Goal: Obtain resource: Obtain resource

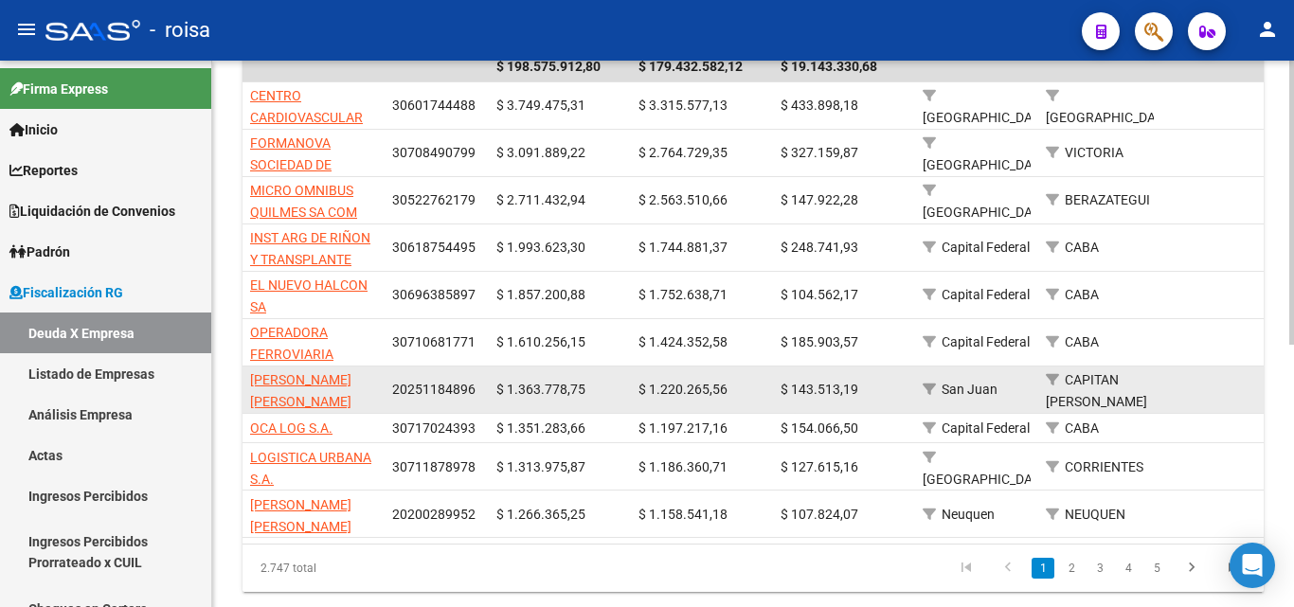
scroll to position [474, 0]
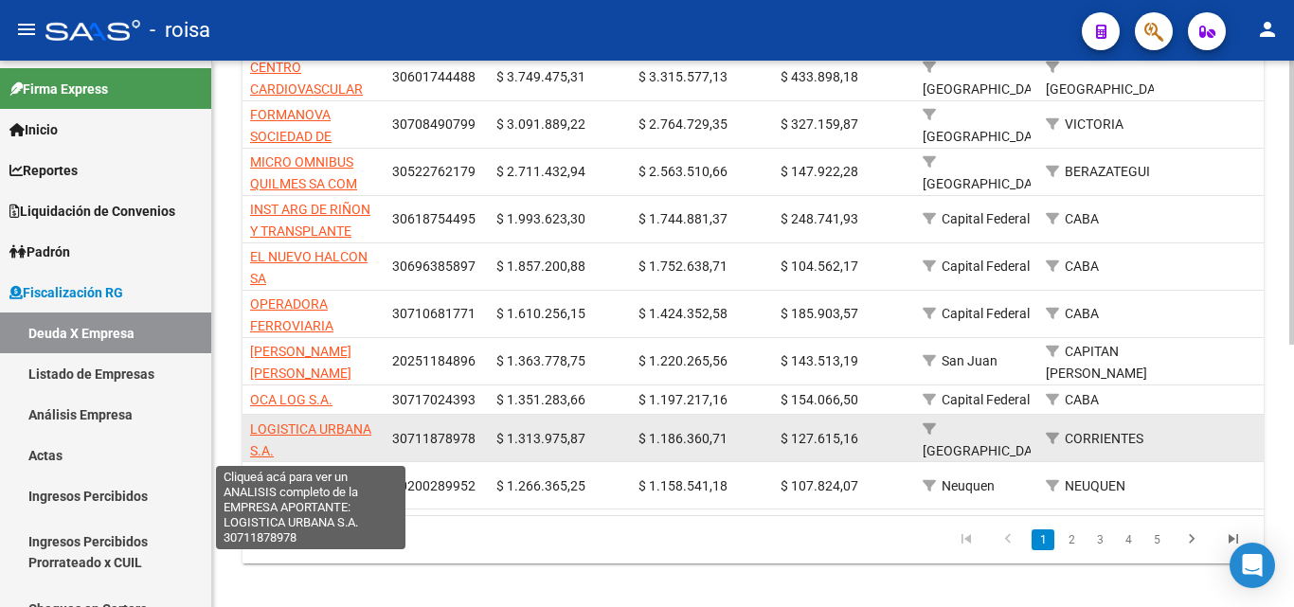
click at [343, 428] on span "LOGISTICA URBANA S.A." at bounding box center [310, 440] width 121 height 37
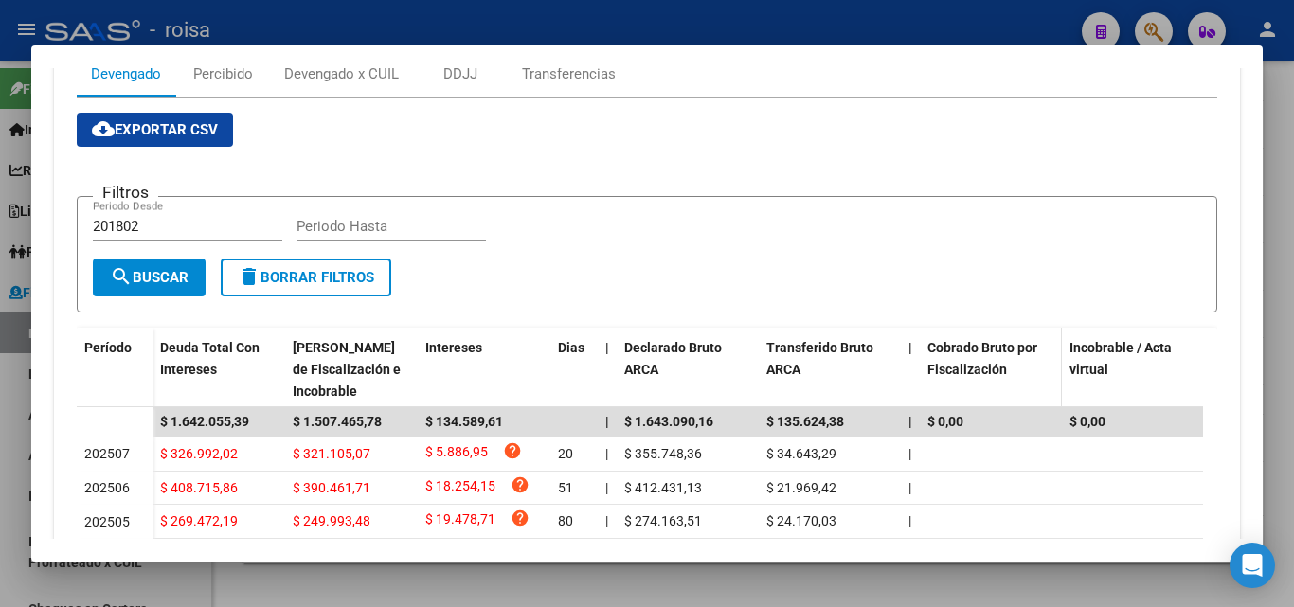
scroll to position [284, 0]
click at [158, 224] on input "201802" at bounding box center [187, 225] width 189 height 17
type input "2"
type input "202501"
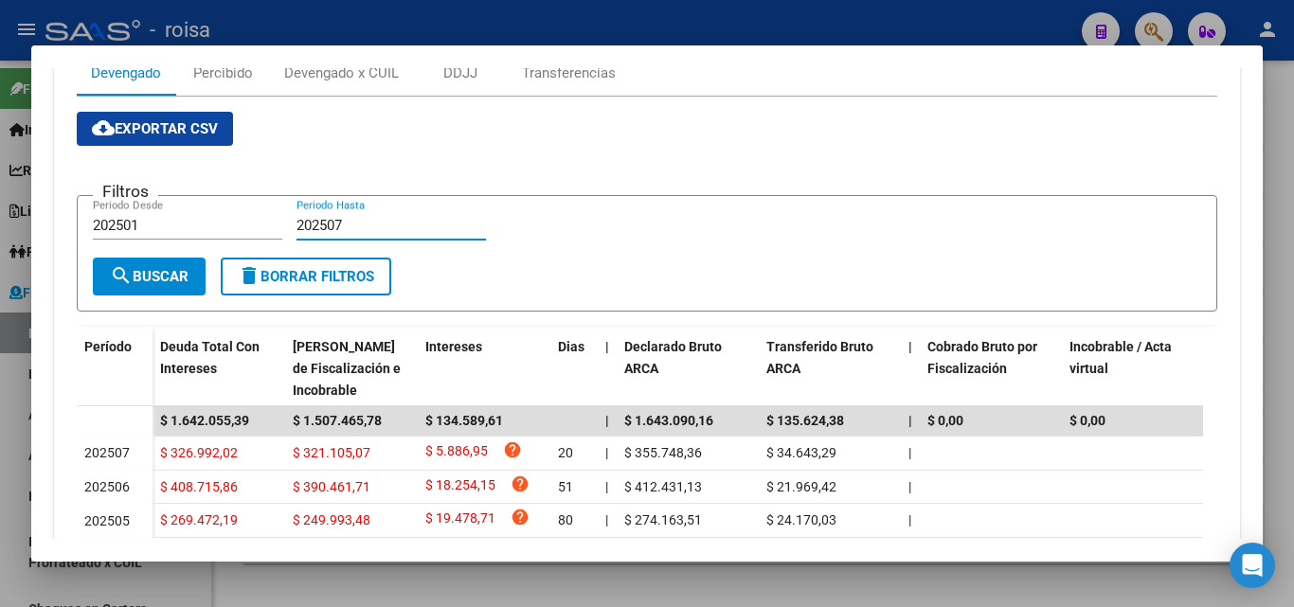
type input "202507"
click at [139, 282] on span "search Buscar" at bounding box center [149, 276] width 79 height 17
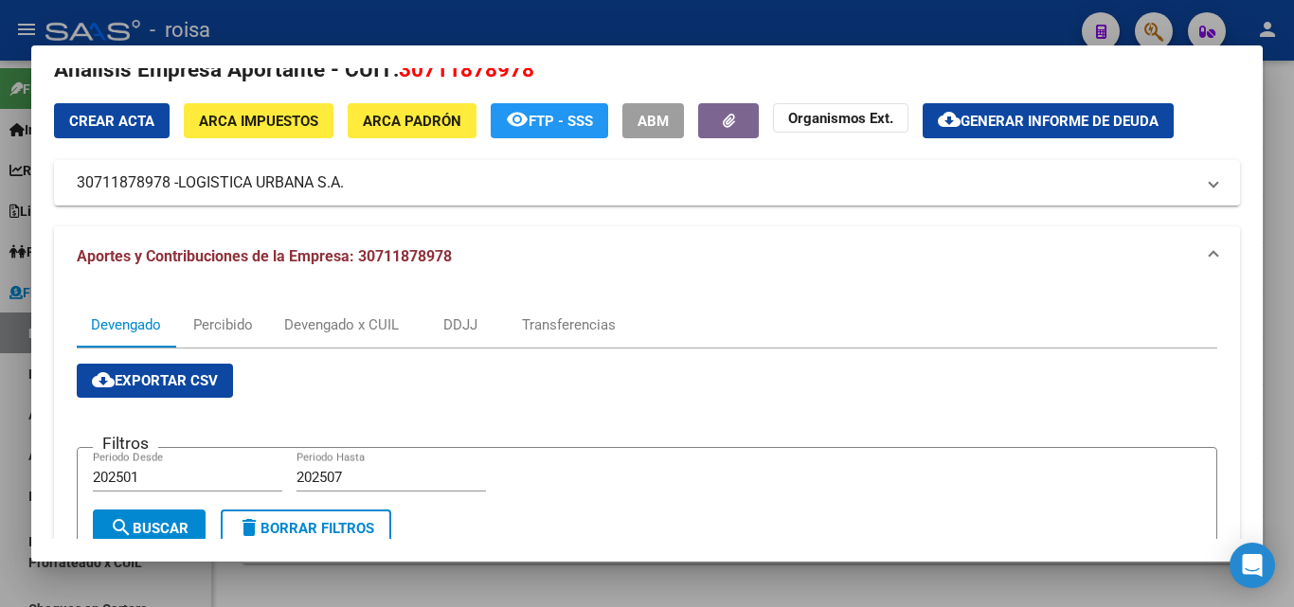
scroll to position [0, 0]
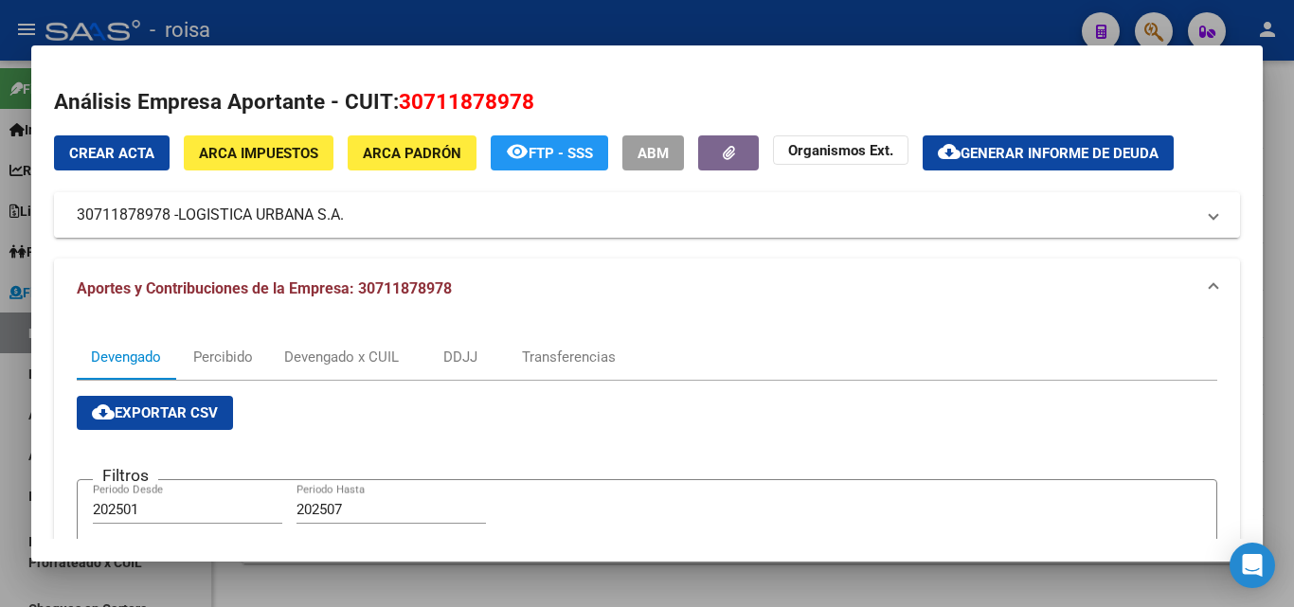
click at [260, 220] on span "LOGISTICA URBANA S.A." at bounding box center [261, 215] width 166 height 23
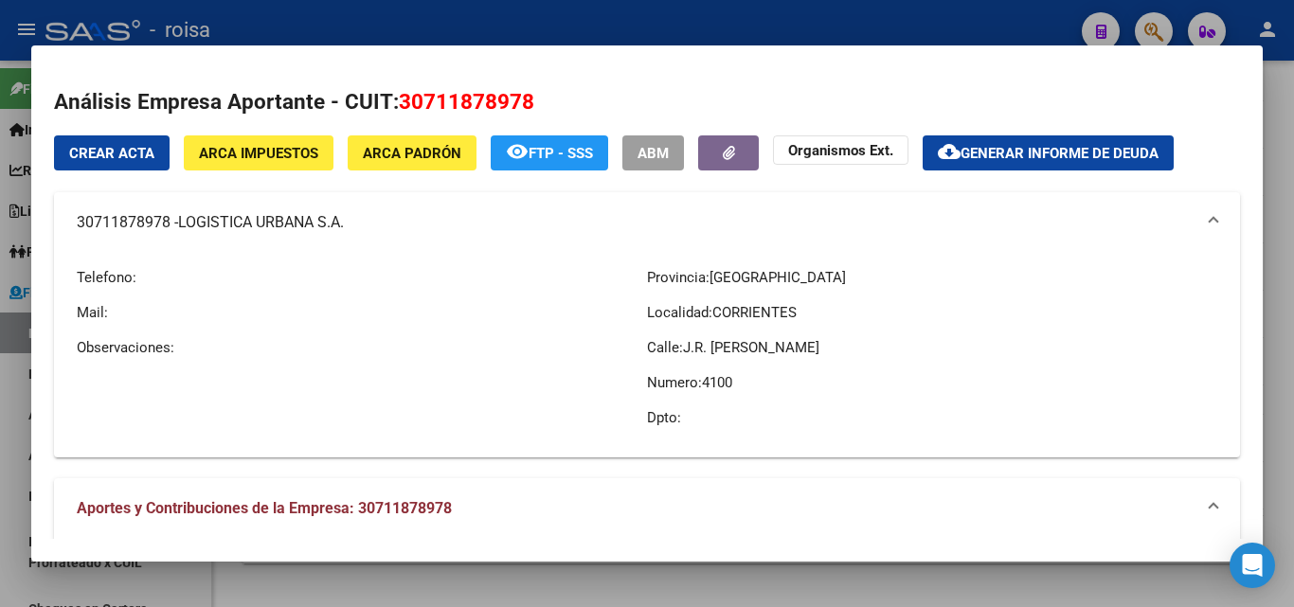
click at [9, 416] on div at bounding box center [647, 303] width 1294 height 607
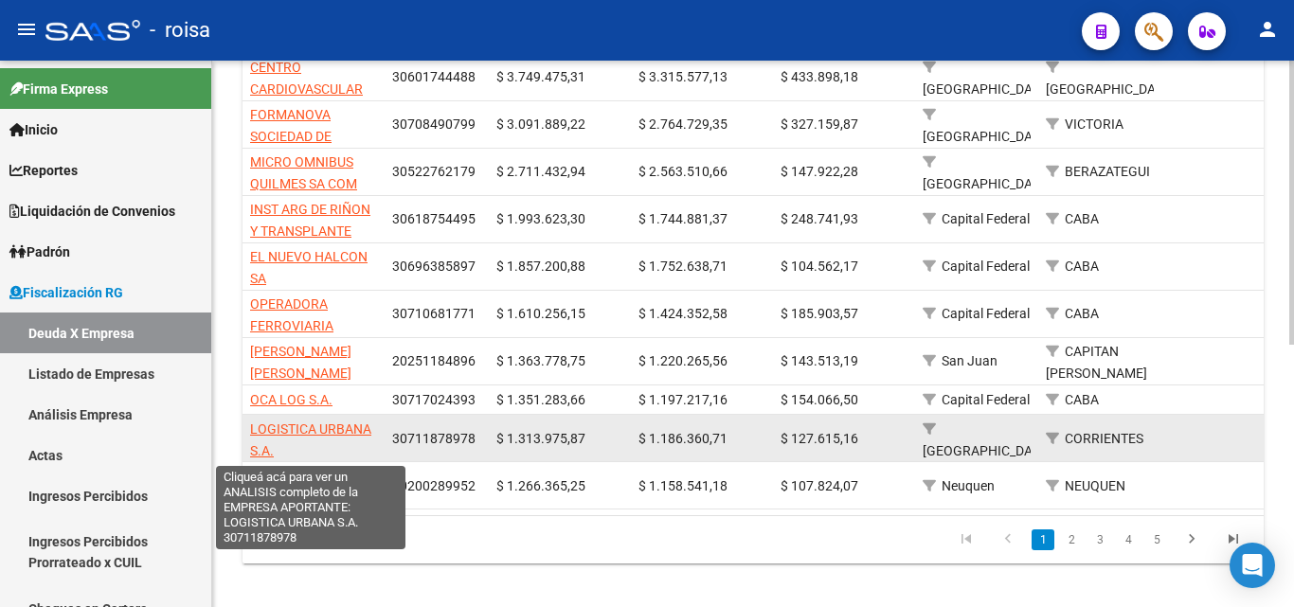
click at [300, 434] on span "LOGISTICA URBANA S.A." at bounding box center [310, 440] width 121 height 37
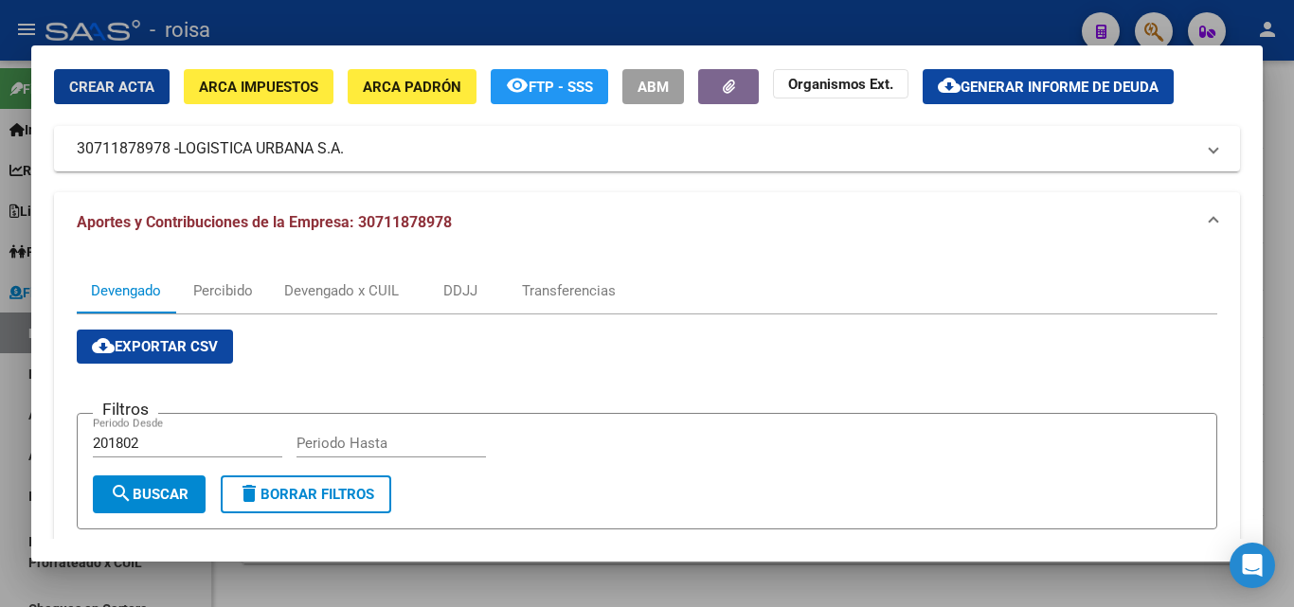
scroll to position [95, 0]
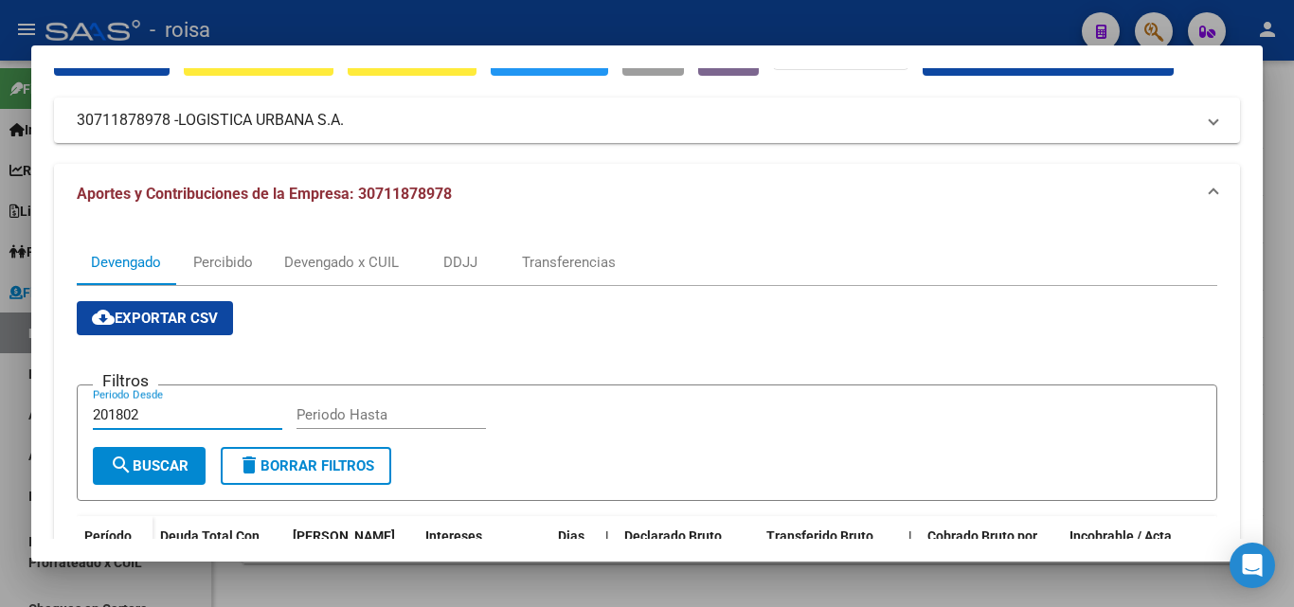
click at [151, 413] on input "201802" at bounding box center [187, 414] width 189 height 17
type input "202050"
type input "2025"
click at [158, 415] on input "202050" at bounding box center [187, 414] width 189 height 17
type input "202501"
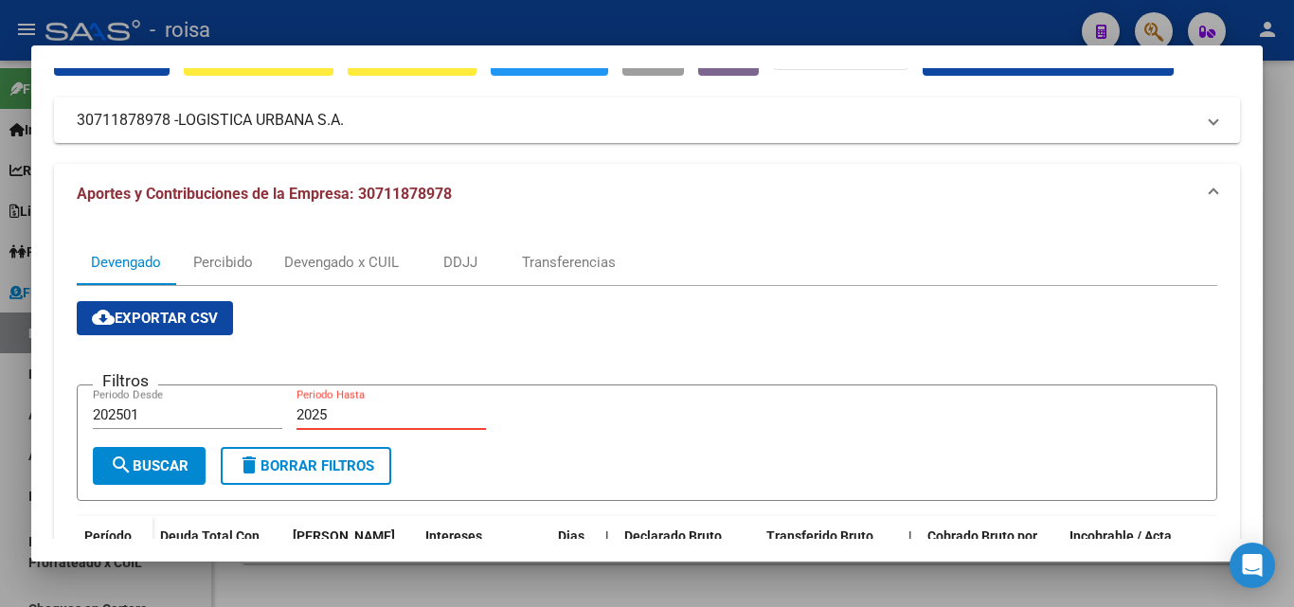
click at [346, 420] on input "2025" at bounding box center [391, 414] width 189 height 17
type input "202507"
click at [171, 470] on span "search Buscar" at bounding box center [149, 466] width 79 height 17
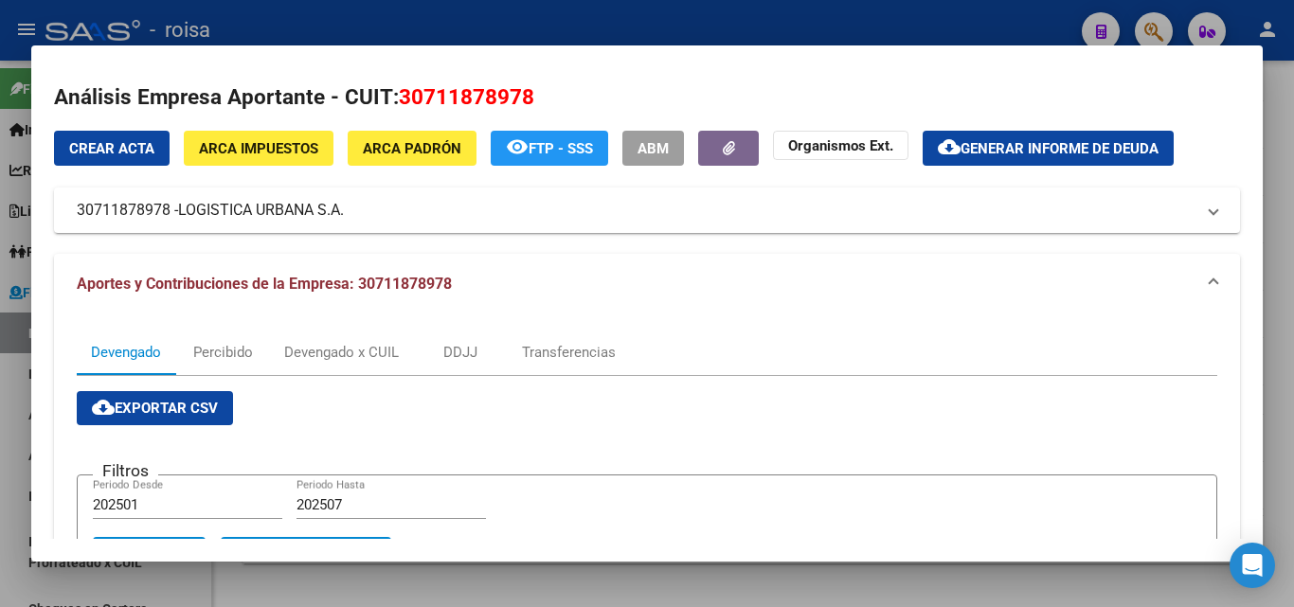
scroll to position [0, 0]
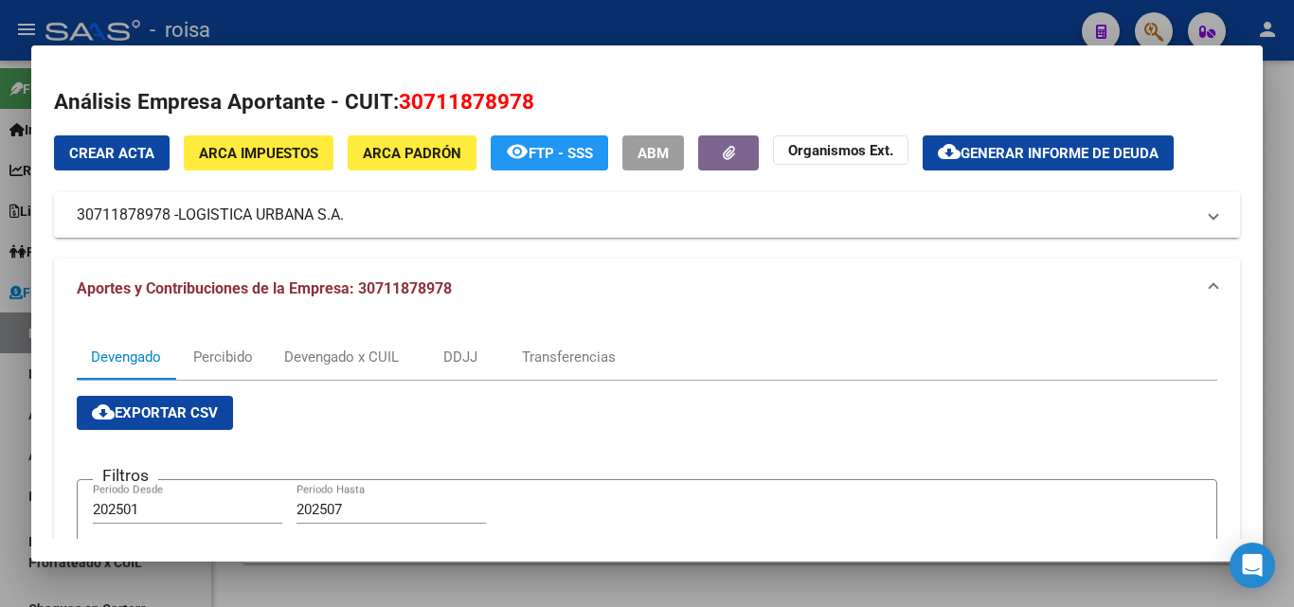
drag, startPoint x: 181, startPoint y: 221, endPoint x: 344, endPoint y: 217, distance: 163.0
click at [347, 218] on mat-panel-title "30711878978 - LOGISTICA URBANA S.A." at bounding box center [636, 215] width 1118 height 23
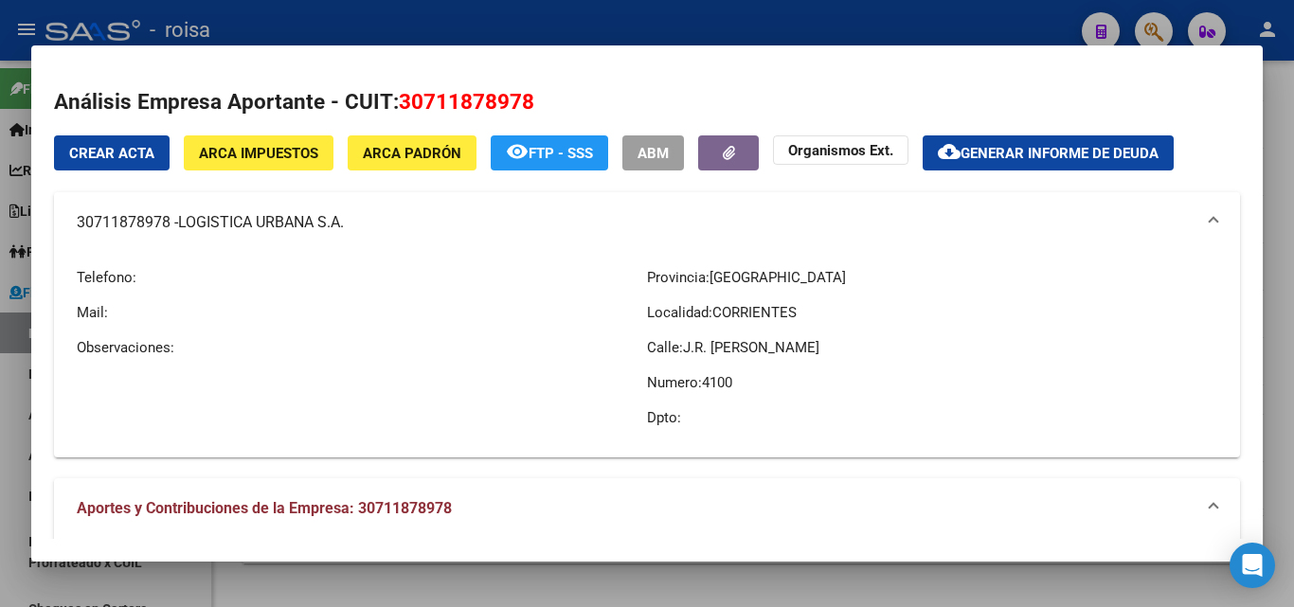
copy mat-panel-title "30711878978 - LOGISTICA URBANA S.A"
click at [1048, 162] on span "Generar informe de deuda" at bounding box center [1060, 153] width 198 height 17
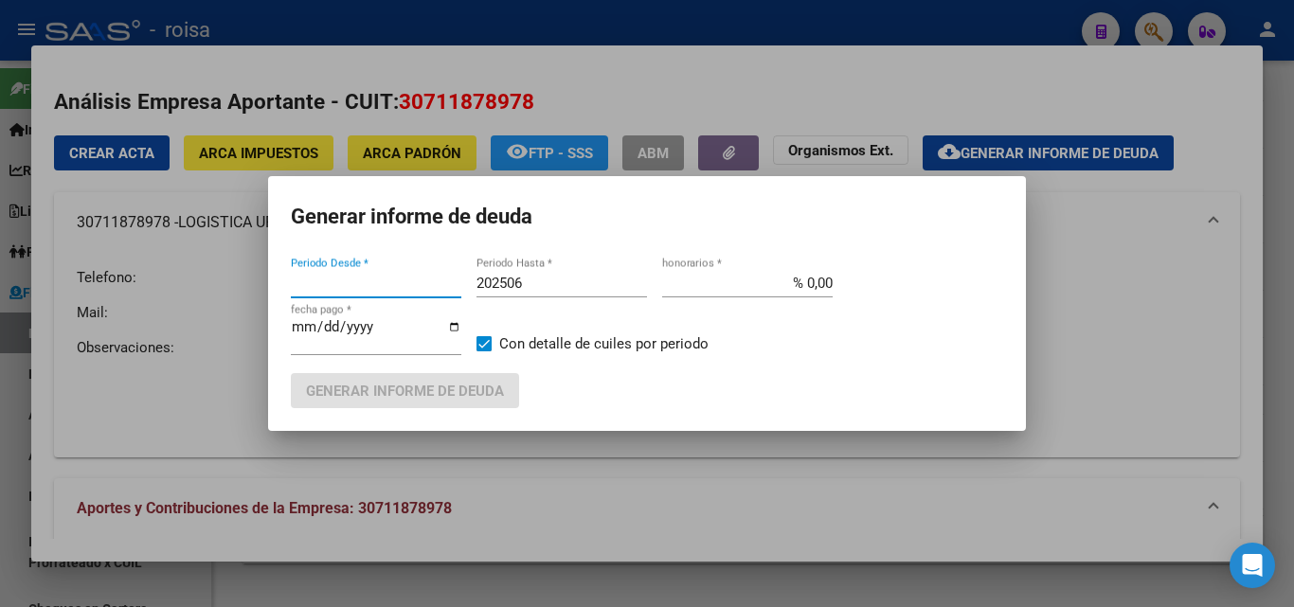
type input "201802"
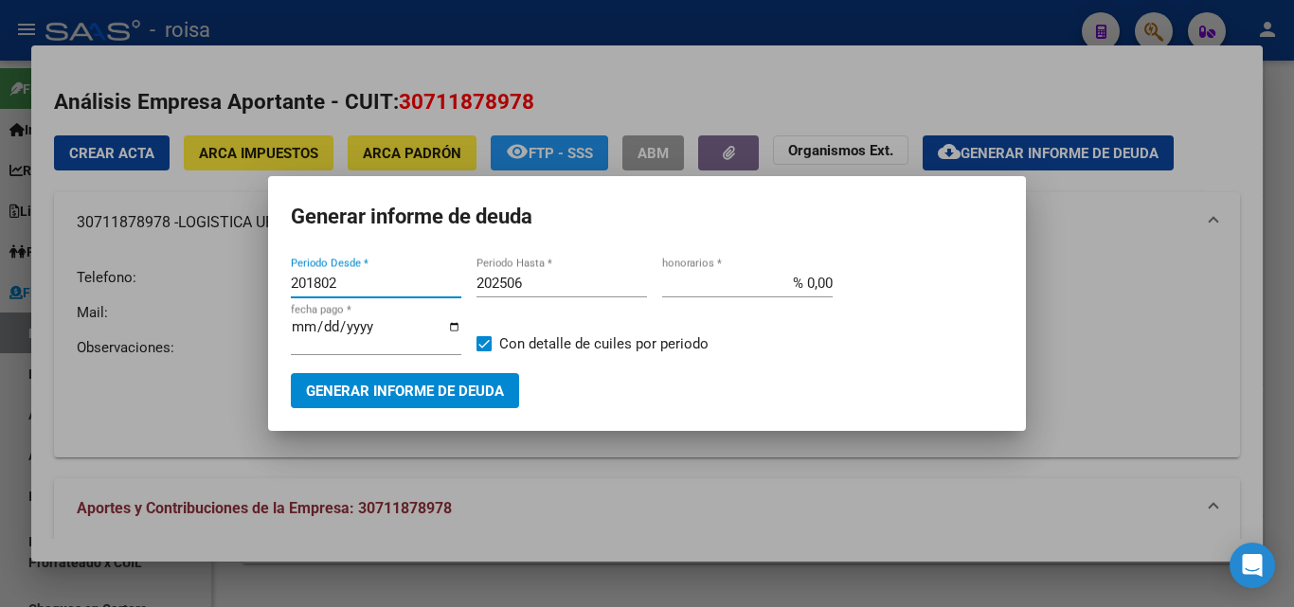
click at [342, 276] on input "201802" at bounding box center [376, 283] width 171 height 17
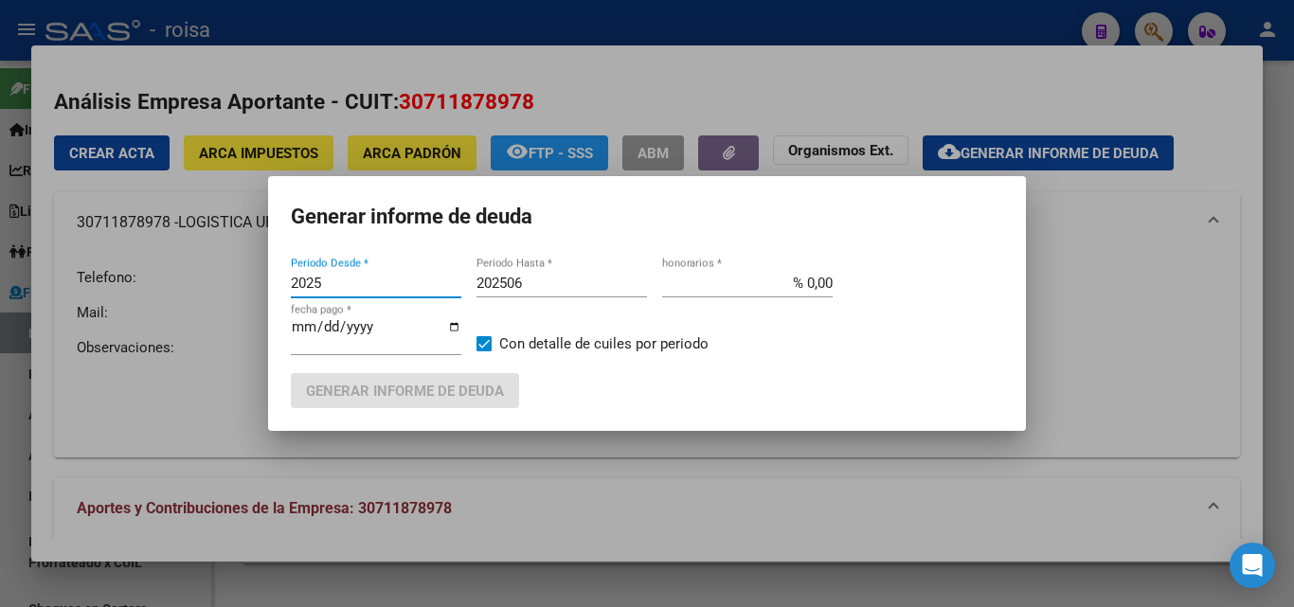
type input "2025"
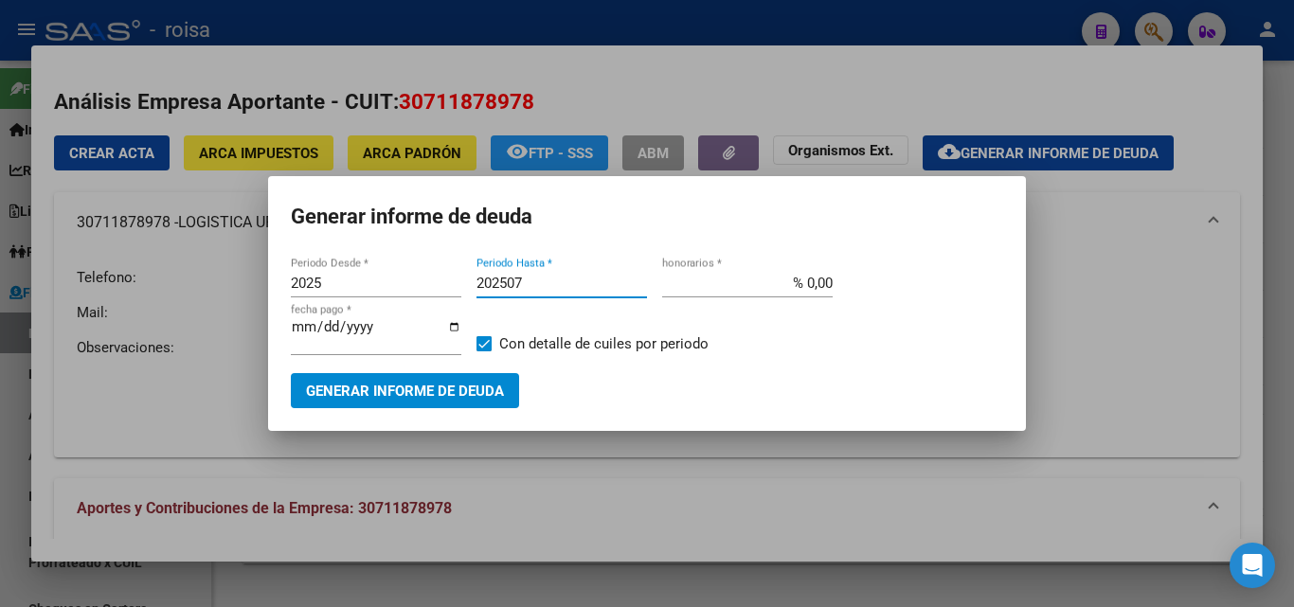
type input "202507"
click at [326, 286] on input "2025" at bounding box center [376, 283] width 171 height 17
type input "202501"
click at [811, 279] on input "% 0,00" at bounding box center [747, 283] width 171 height 17
type input "% 10,00"
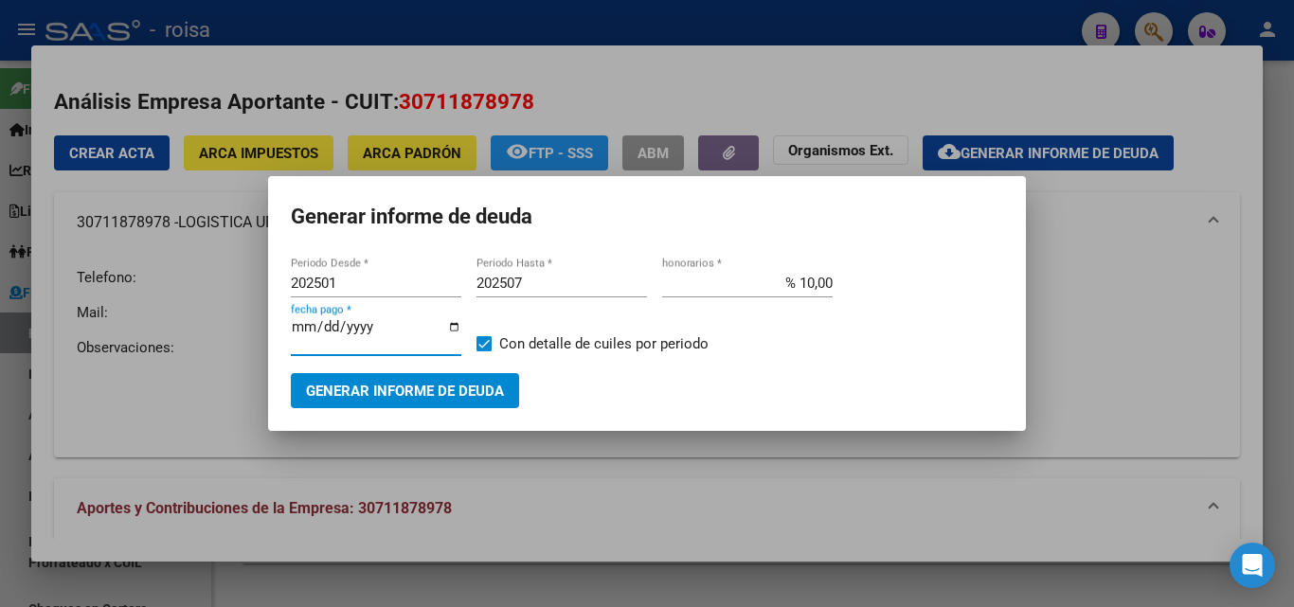
click at [453, 326] on input "[DATE]" at bounding box center [376, 334] width 171 height 30
type input "[DATE]"
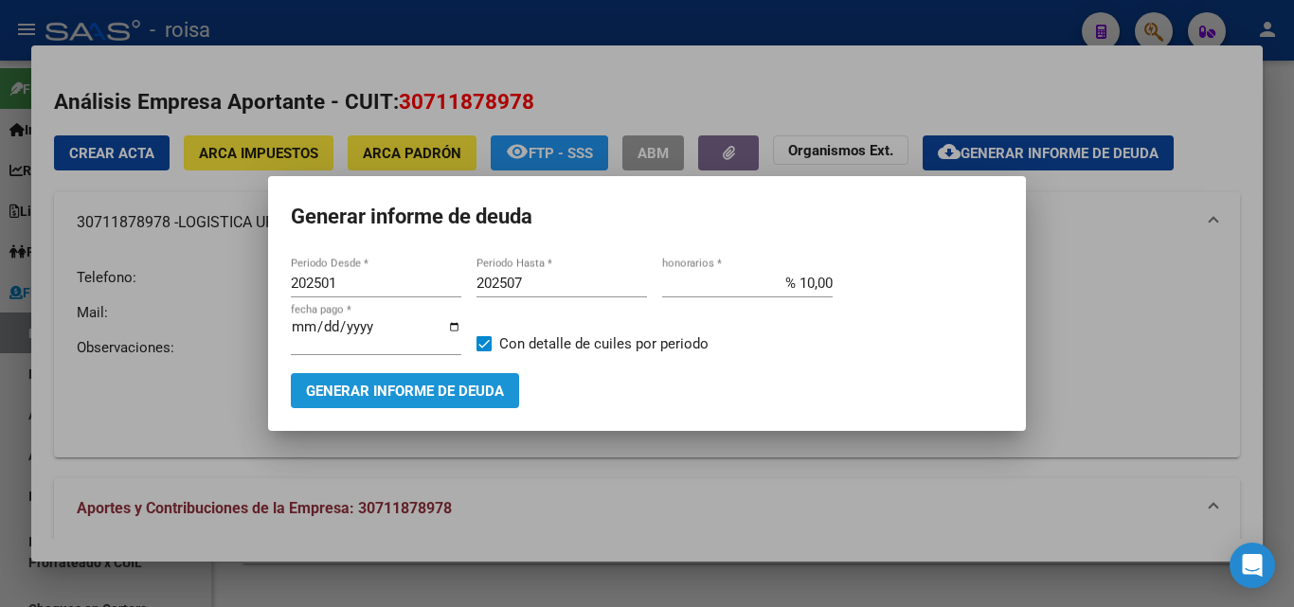
click at [445, 389] on span "Generar informe de deuda" at bounding box center [405, 391] width 198 height 17
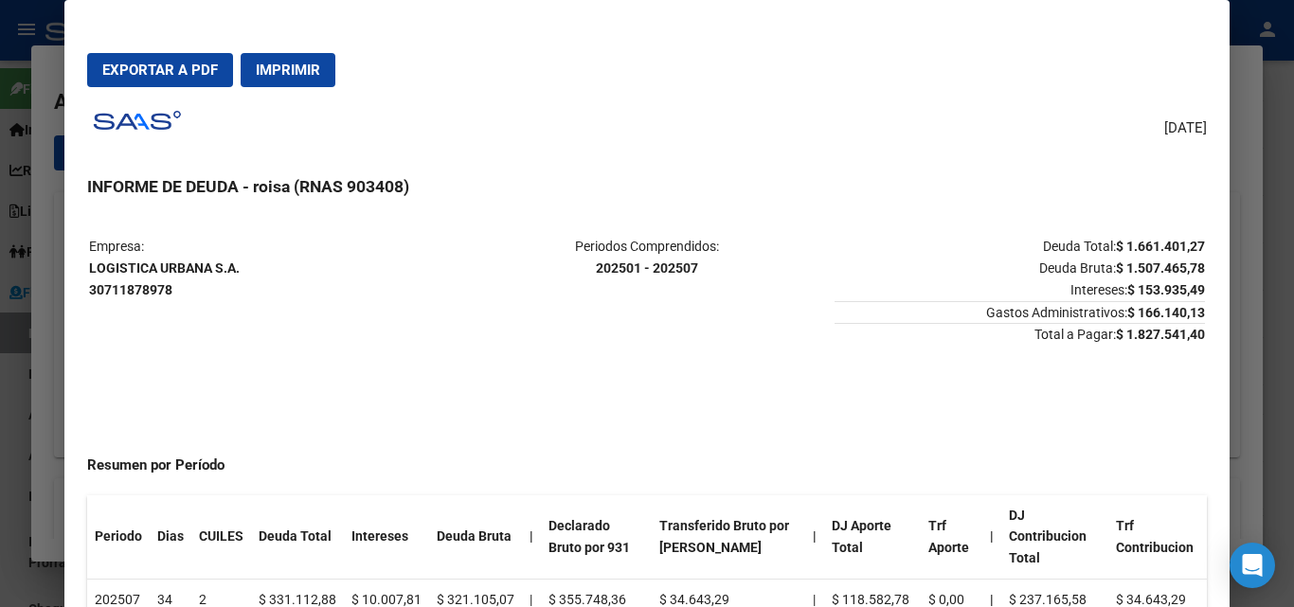
drag, startPoint x: 89, startPoint y: 266, endPoint x: 251, endPoint y: 279, distance: 162.6
click at [251, 279] on p "Empresa: LOGISTICA URBANA S.A. 30711878978" at bounding box center [274, 268] width 370 height 64
copy strong "LOGISTICA URBANA S.A. 30711878978"
click at [180, 75] on span "Exportar a PDF" at bounding box center [160, 70] width 116 height 17
click at [37, 266] on div at bounding box center [647, 303] width 1294 height 607
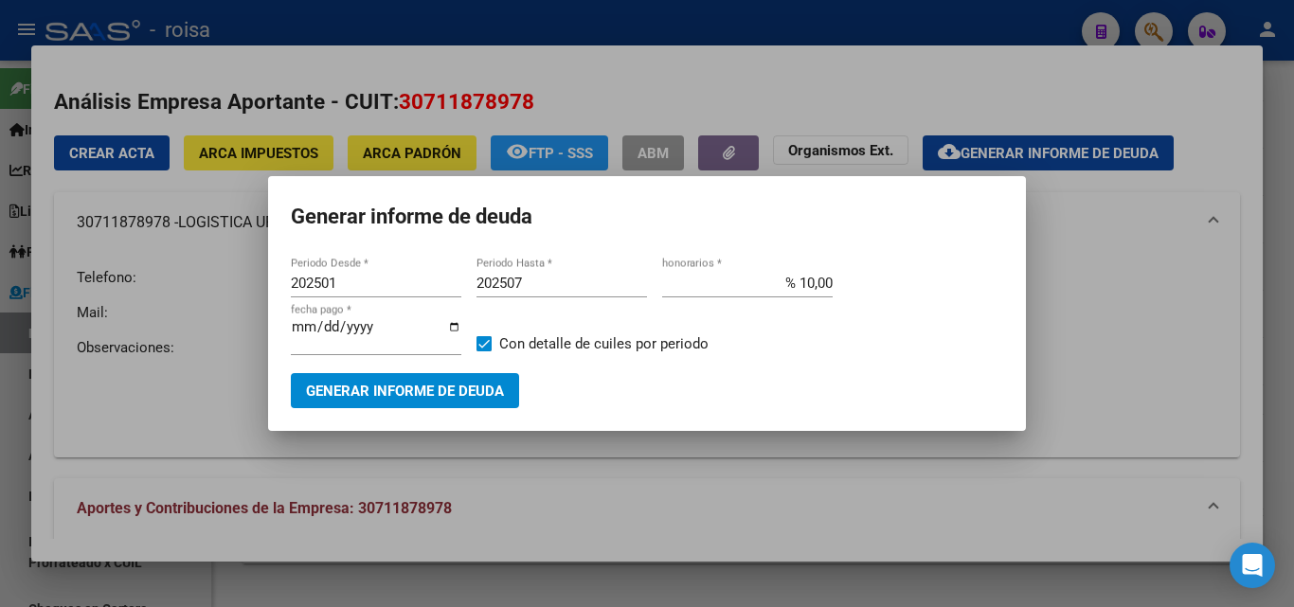
drag, startPoint x: 0, startPoint y: 420, endPoint x: 128, endPoint y: 412, distance: 128.1
click at [0, 419] on div at bounding box center [647, 303] width 1294 height 607
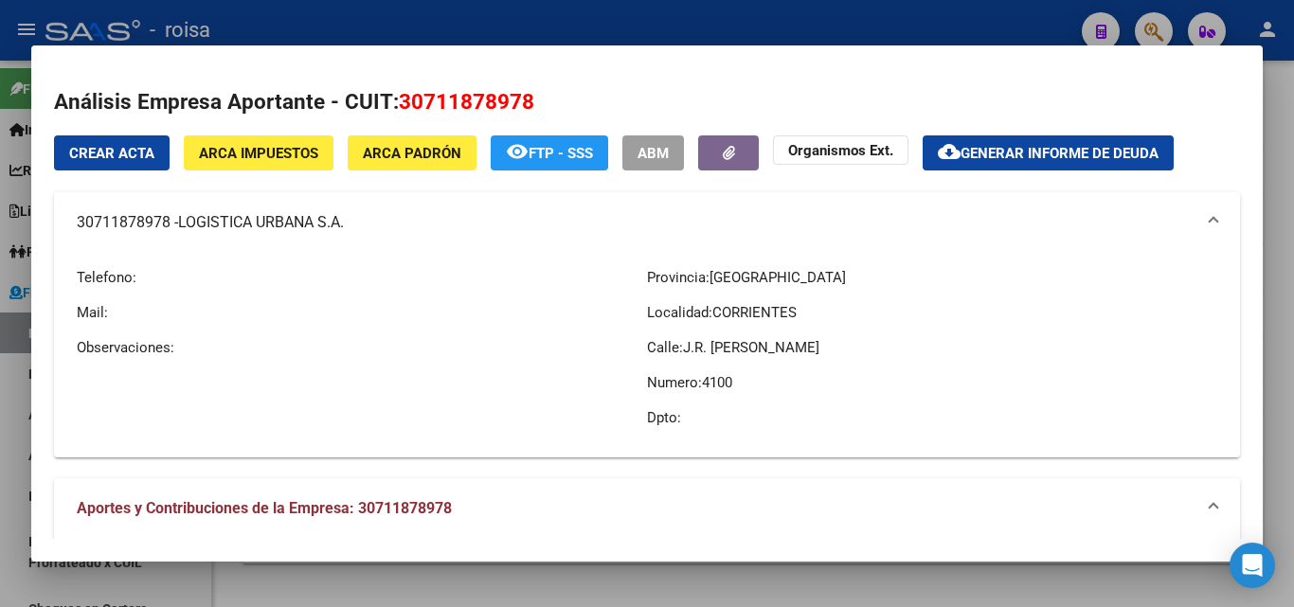
click at [8, 433] on div at bounding box center [647, 303] width 1294 height 607
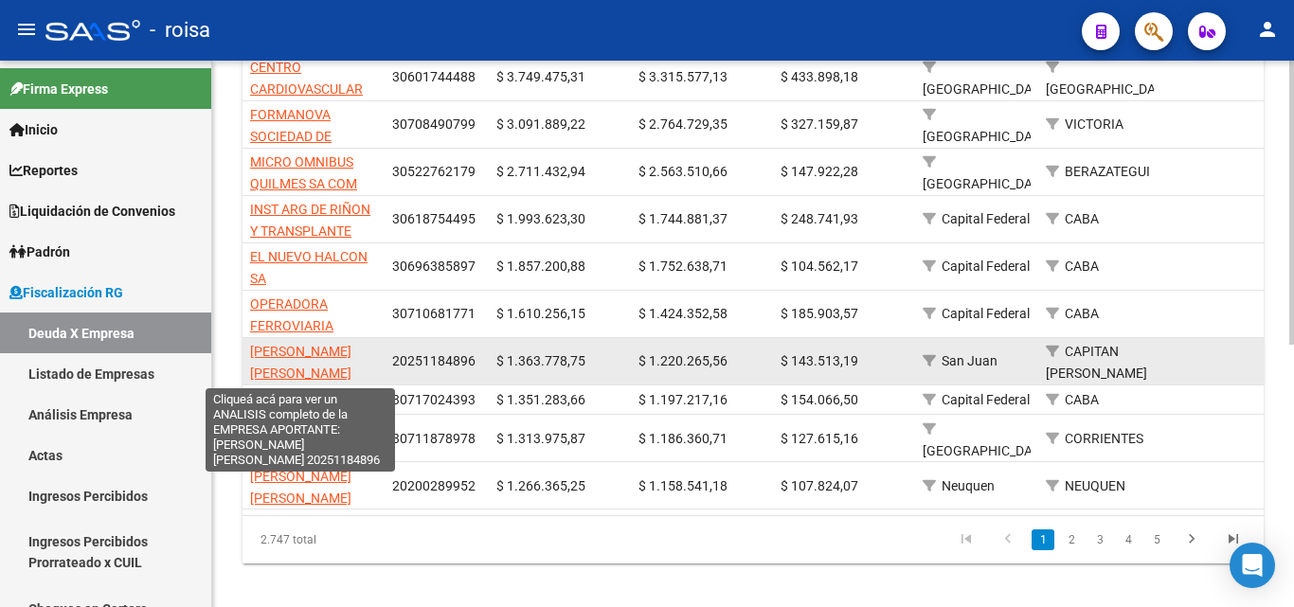
click at [310, 353] on span "[PERSON_NAME] [PERSON_NAME]" at bounding box center [300, 362] width 101 height 37
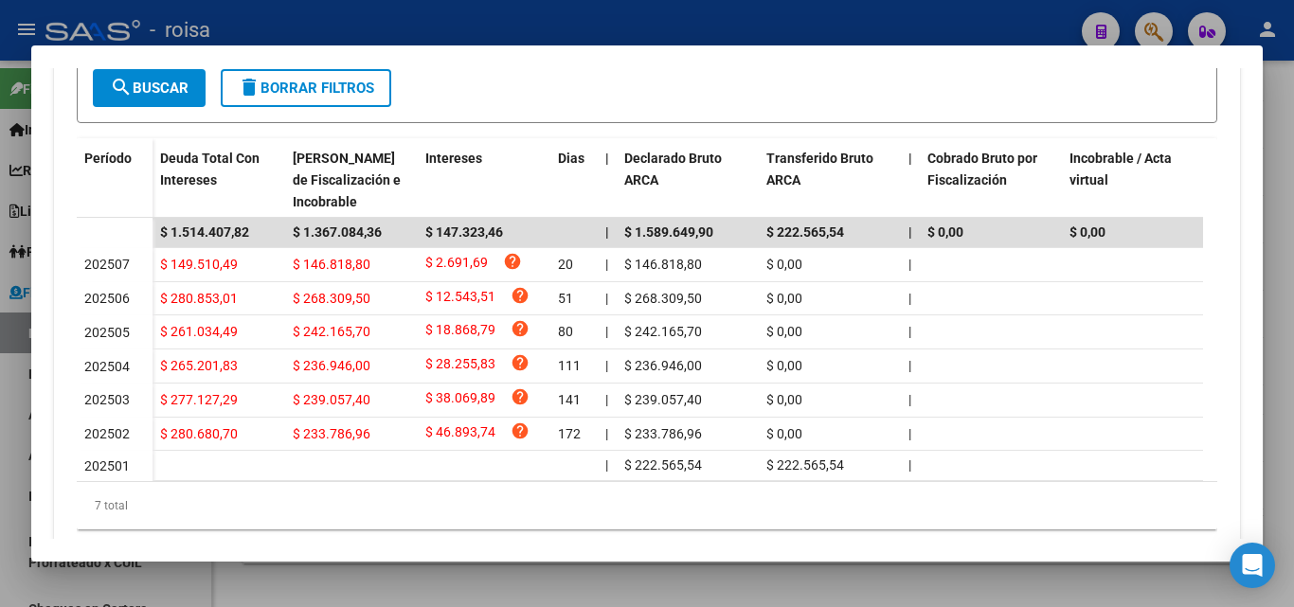
scroll to position [474, 0]
click at [0, 446] on div at bounding box center [647, 303] width 1294 height 607
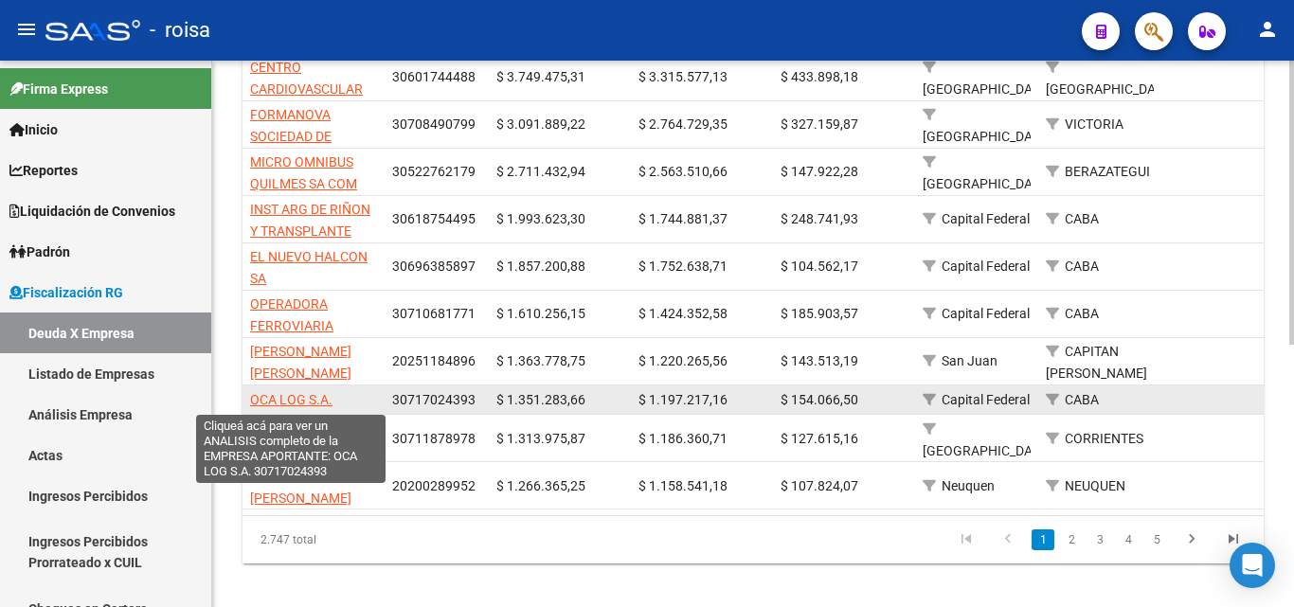
click at [300, 400] on span "OCA LOG S.A." at bounding box center [291, 399] width 82 height 15
type textarea "30717024393"
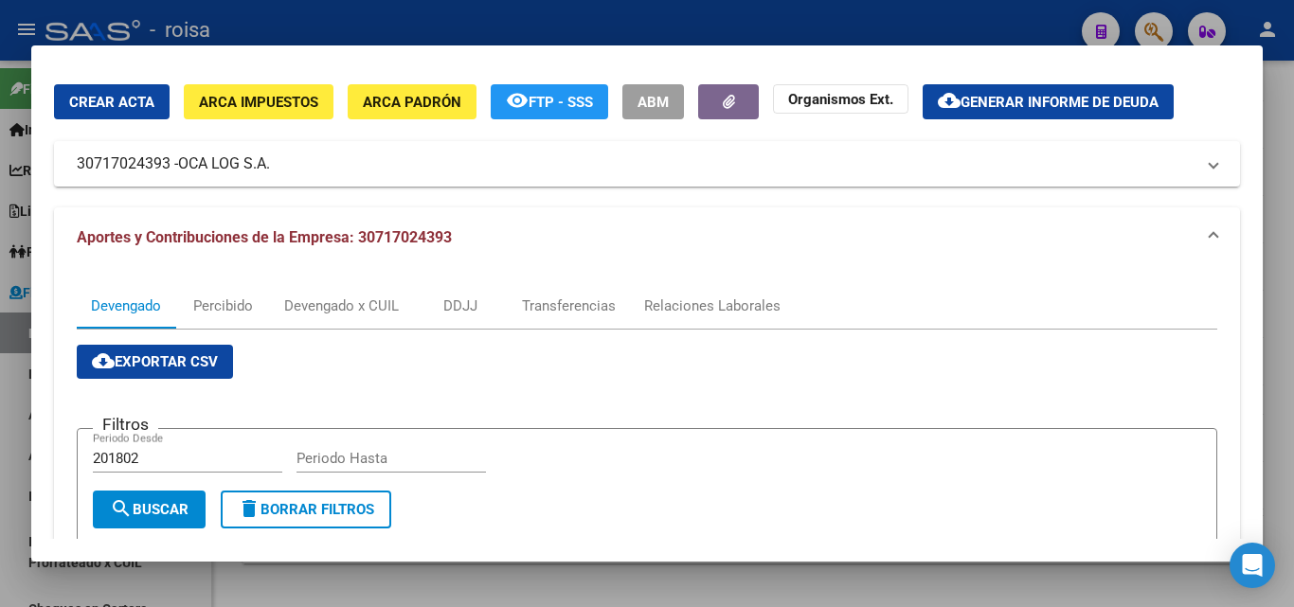
scroll to position [95, 0]
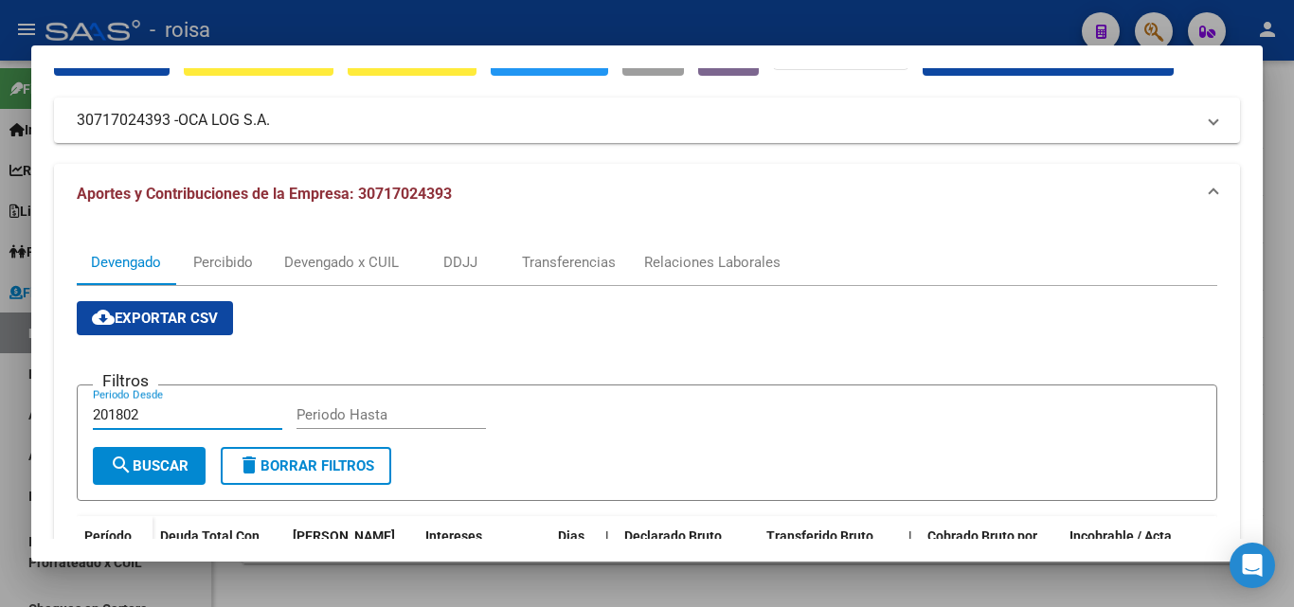
click at [155, 415] on input "201802" at bounding box center [187, 414] width 189 height 17
type input "202501"
type input "202507"
click at [149, 468] on span "search Buscar" at bounding box center [149, 466] width 79 height 17
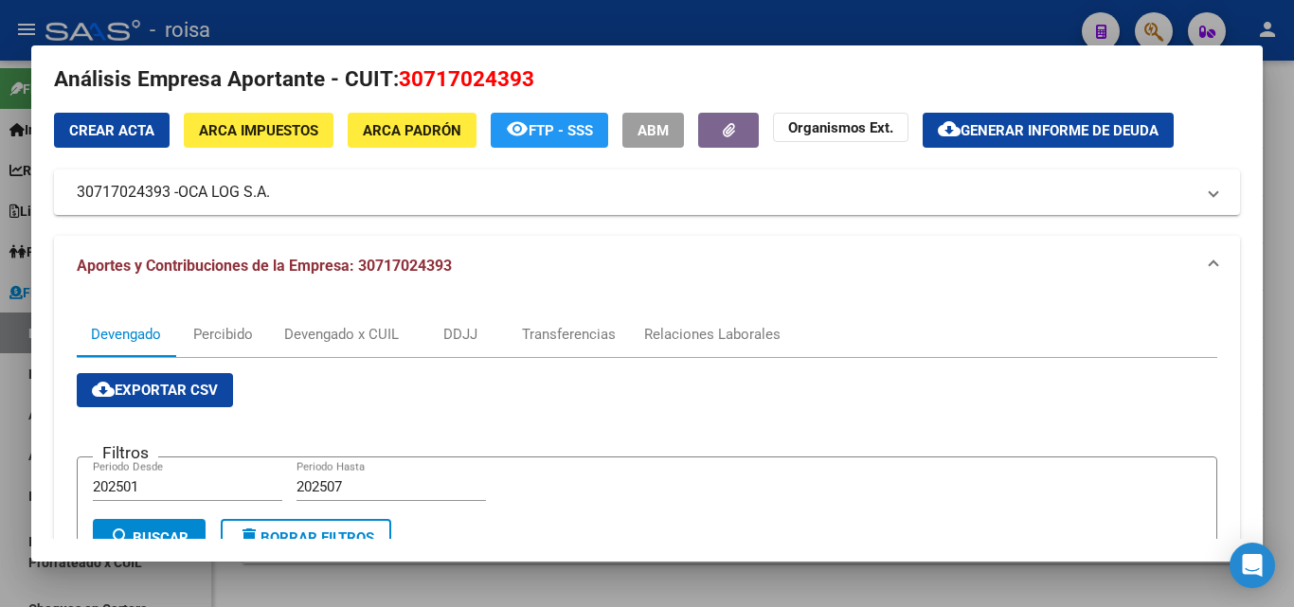
scroll to position [0, 0]
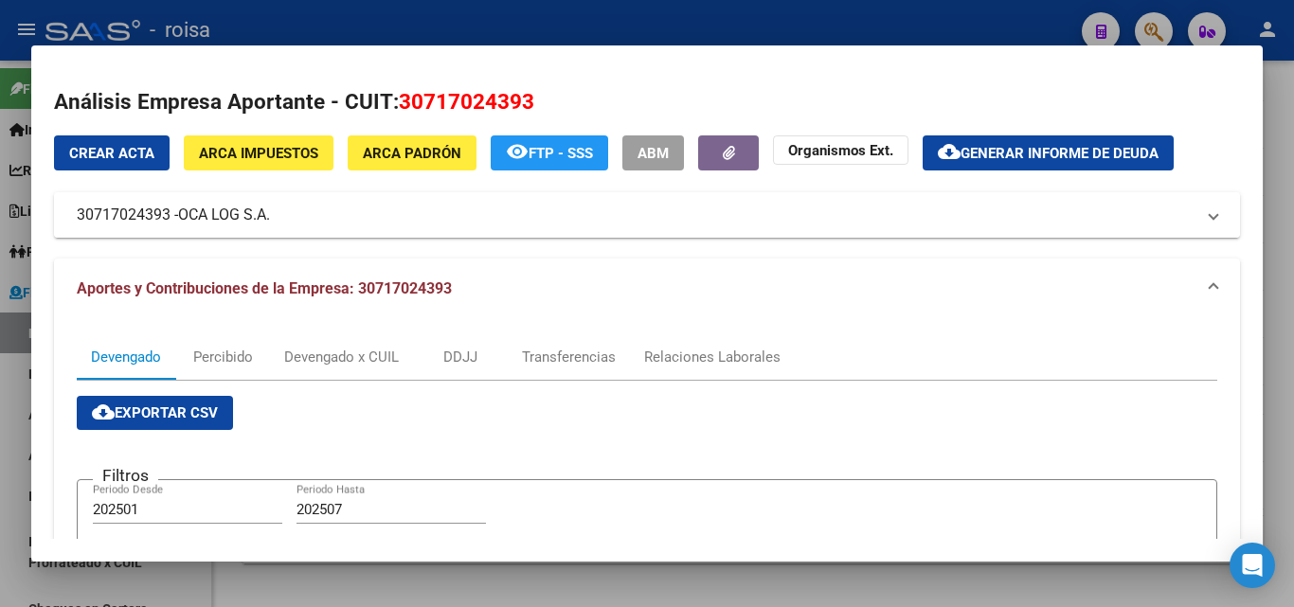
drag, startPoint x: 76, startPoint y: 220, endPoint x: 271, endPoint y: 216, distance: 195.2
click at [272, 223] on mat-expansion-panel-header "30717024393 - OCA LOG S.A." at bounding box center [647, 214] width 1186 height 45
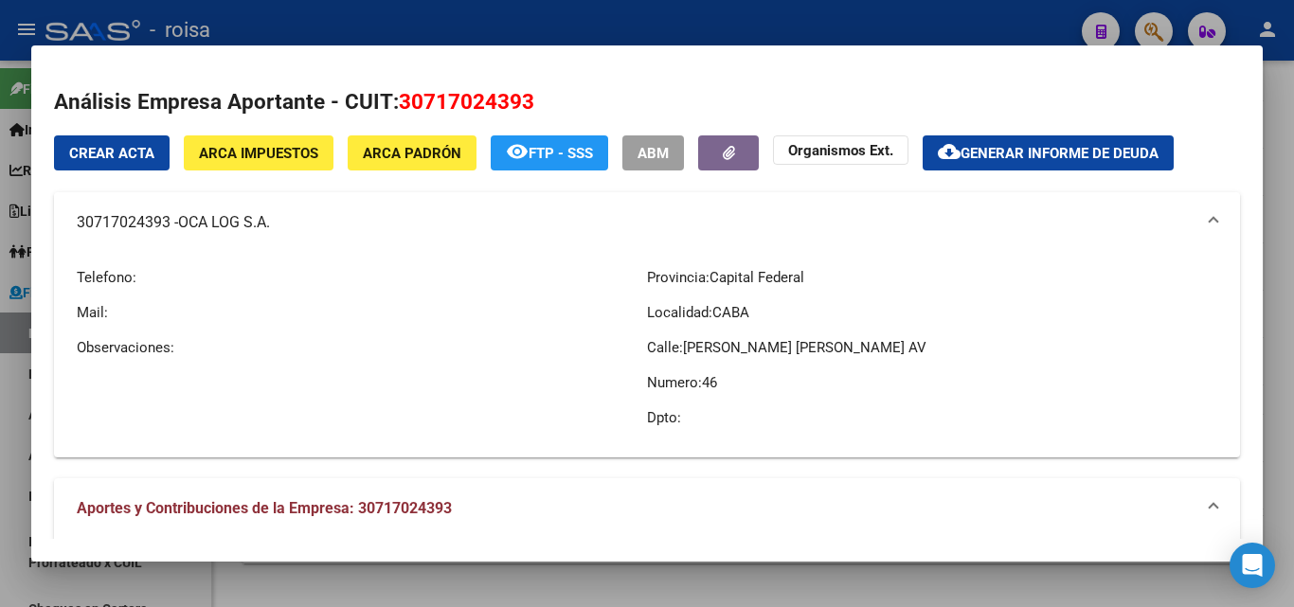
copy mat-panel-title "30717024393 - OCA LOG S.A"
click at [1027, 158] on span "Generar informe de deuda" at bounding box center [1060, 153] width 198 height 17
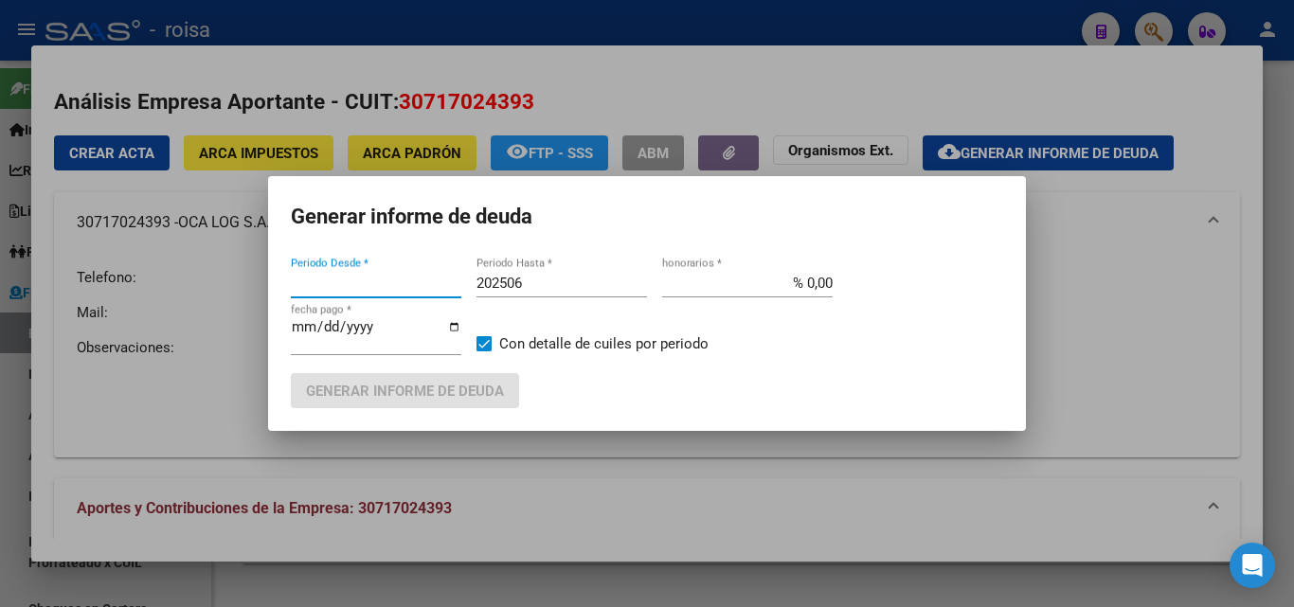
type input "201802"
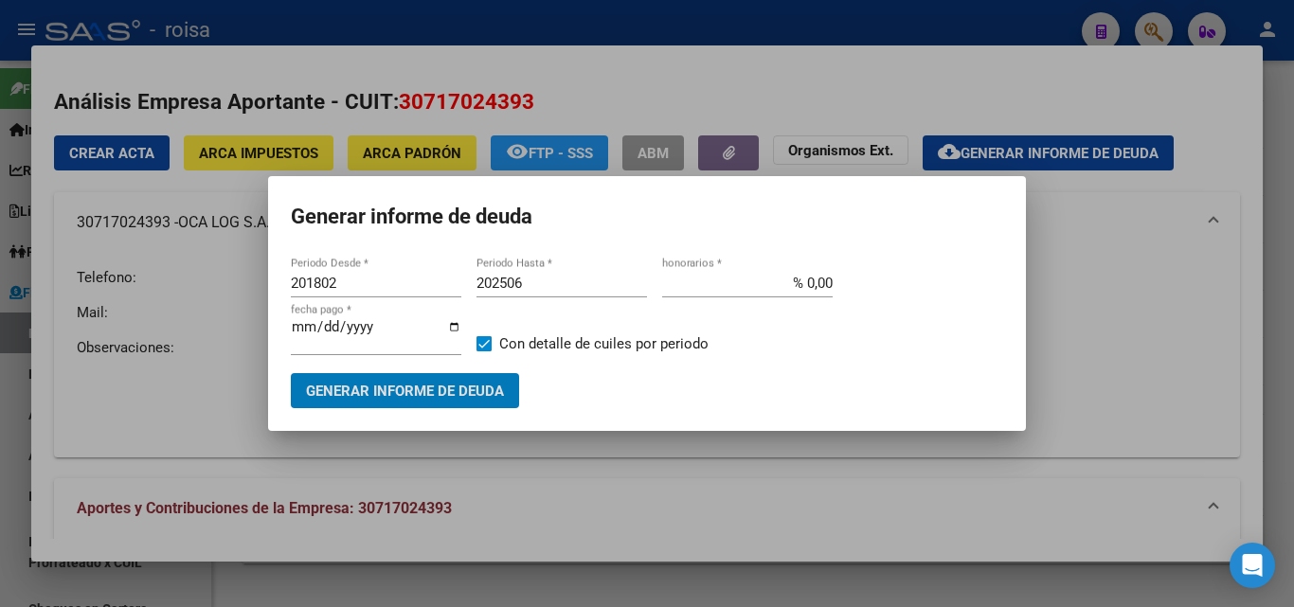
click at [361, 285] on input "201802" at bounding box center [376, 283] width 171 height 17
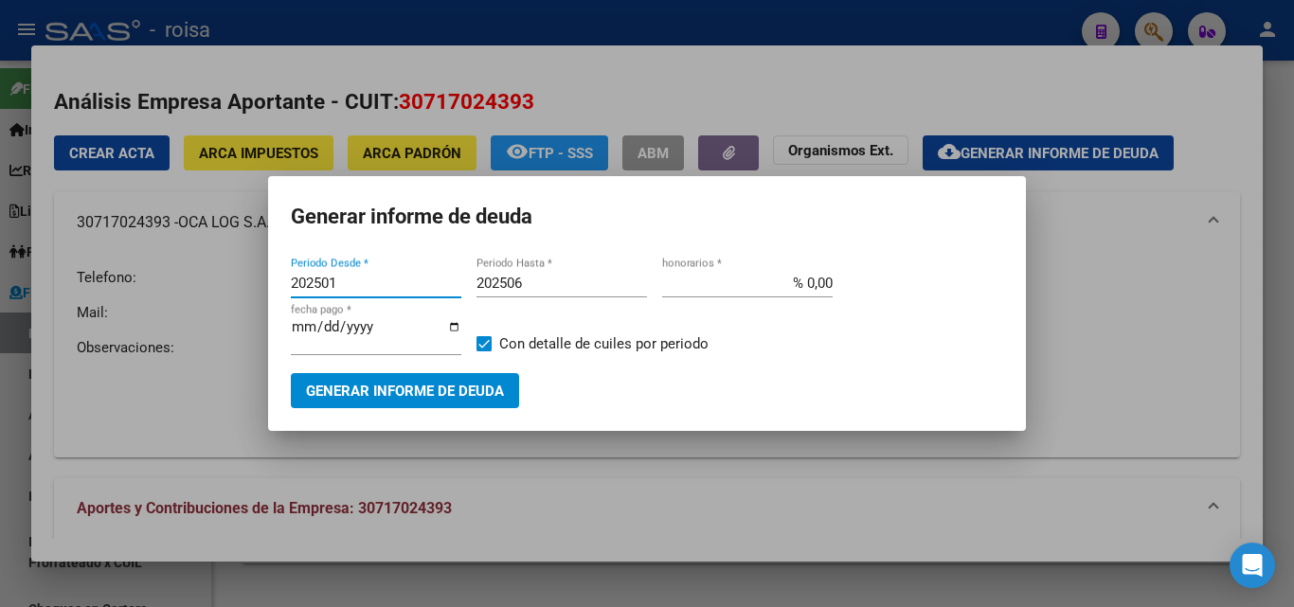
type input "202501"
type input "202507"
click at [815, 277] on input "% 0,00" at bounding box center [747, 283] width 171 height 17
type input "% 10,00"
click at [435, 397] on span "Generar informe de deuda" at bounding box center [405, 391] width 198 height 17
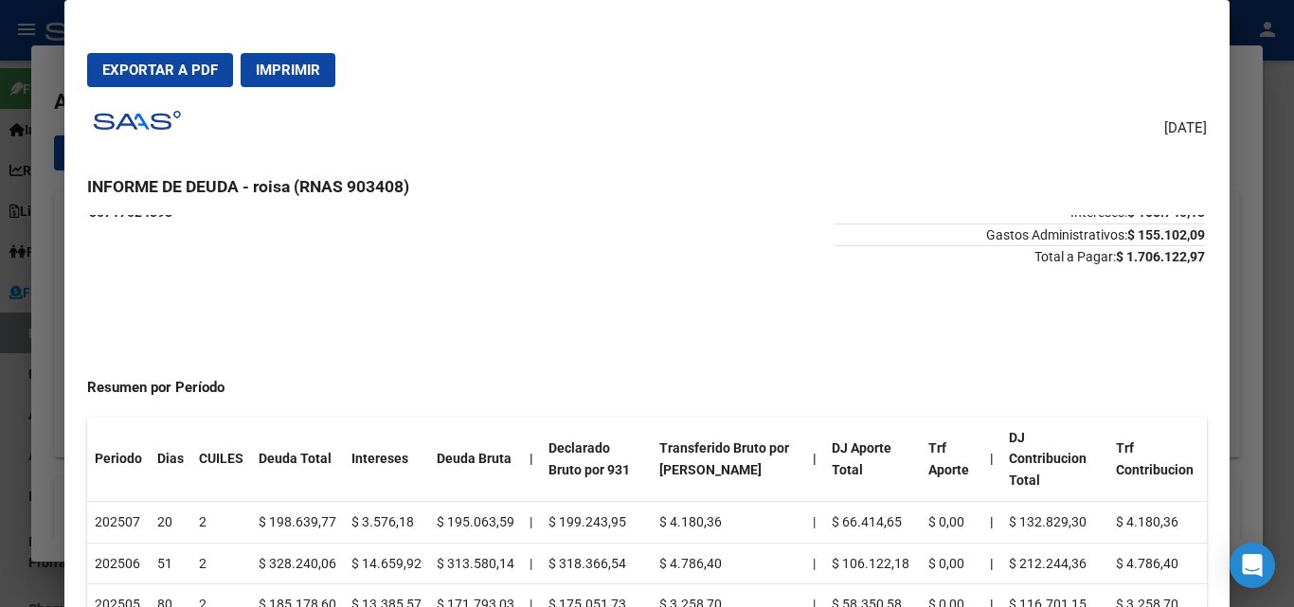
scroll to position [284, 0]
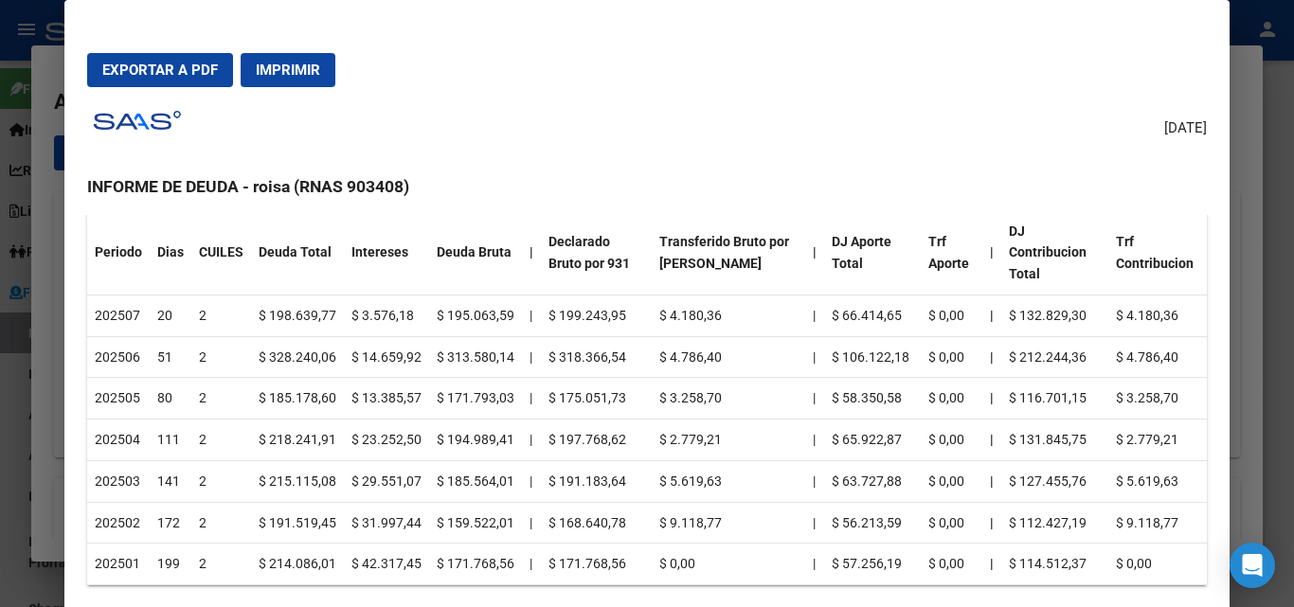
click at [152, 81] on button "Exportar a PDF" at bounding box center [160, 70] width 146 height 34
drag, startPoint x: 44, startPoint y: 225, endPoint x: 270, endPoint y: 255, distance: 228.5
click at [45, 225] on div at bounding box center [647, 303] width 1294 height 607
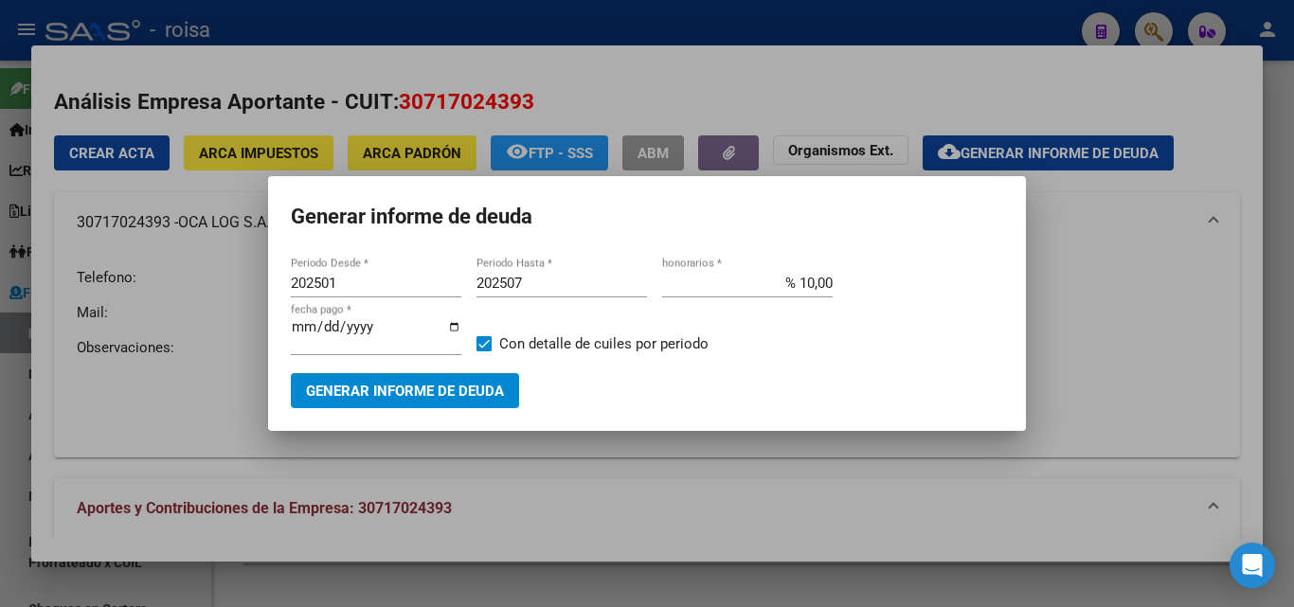
click at [147, 438] on div at bounding box center [647, 303] width 1294 height 607
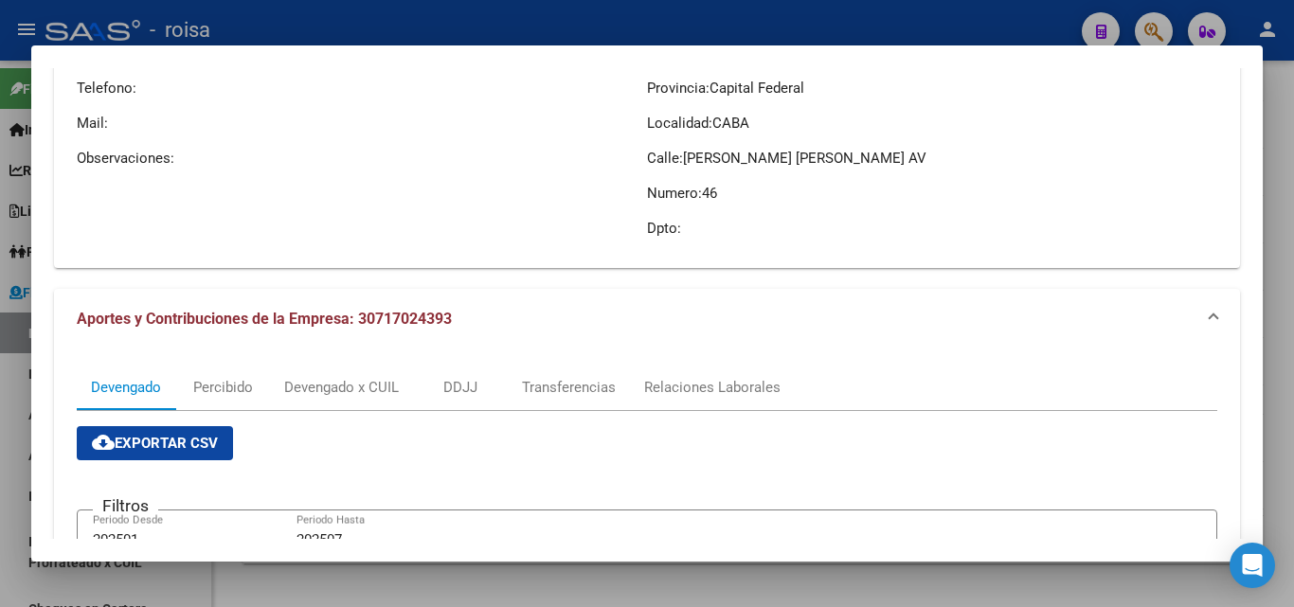
scroll to position [474, 0]
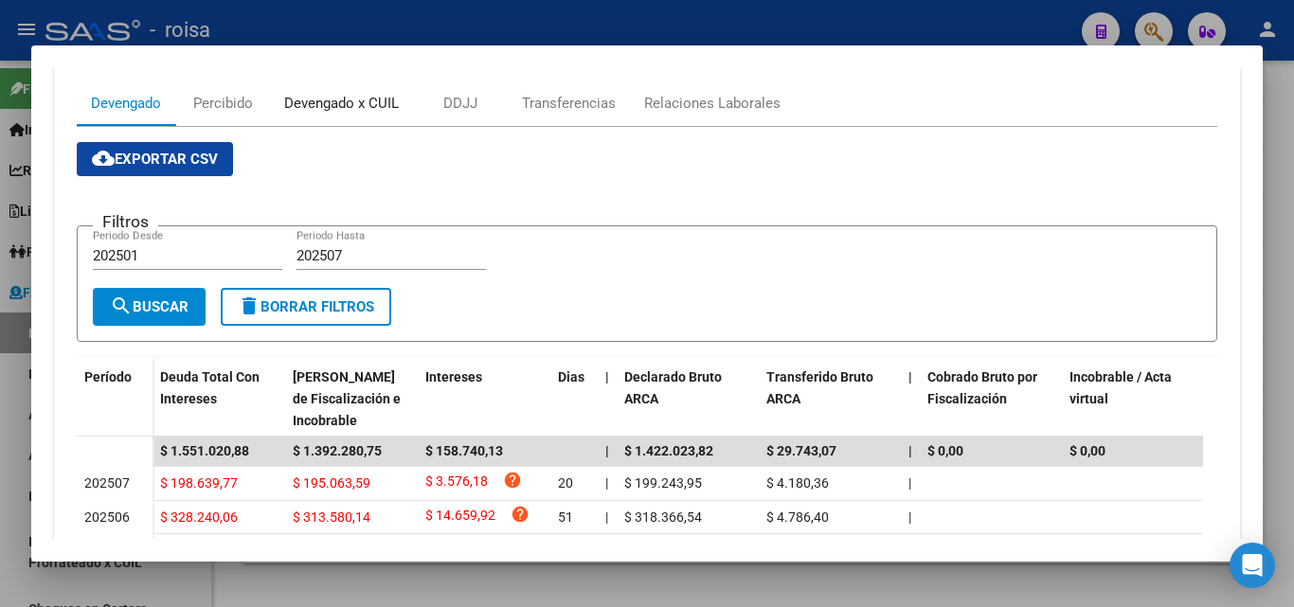
click at [377, 107] on div "Devengado x CUIL" at bounding box center [341, 103] width 115 height 21
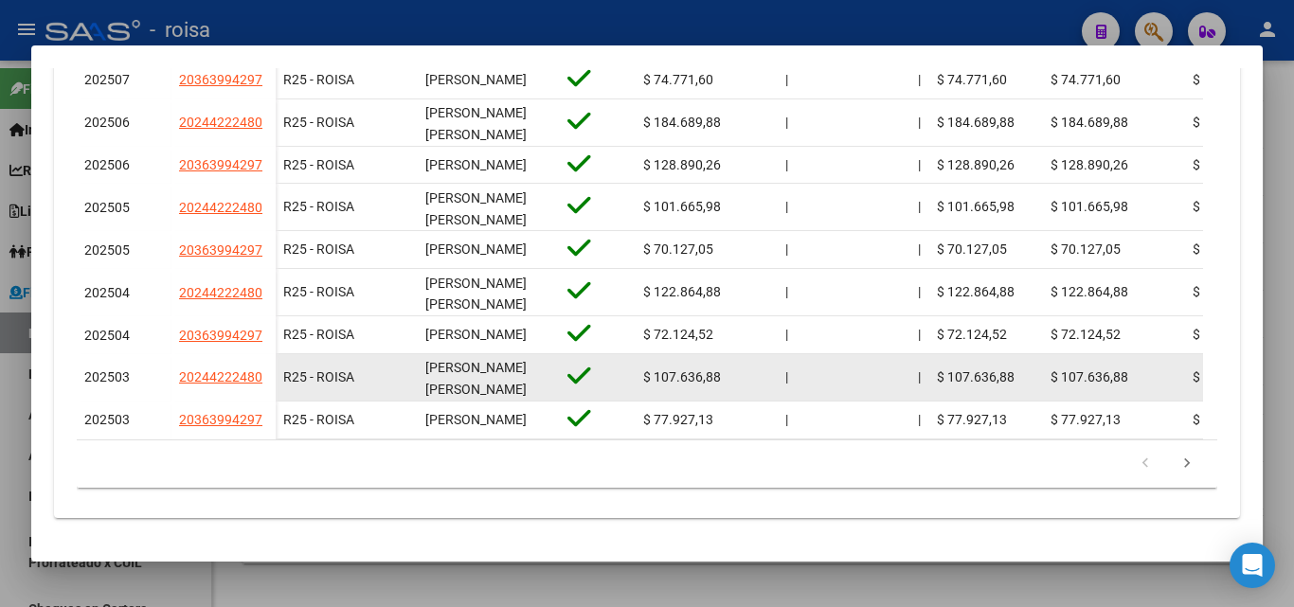
scroll to position [946, 0]
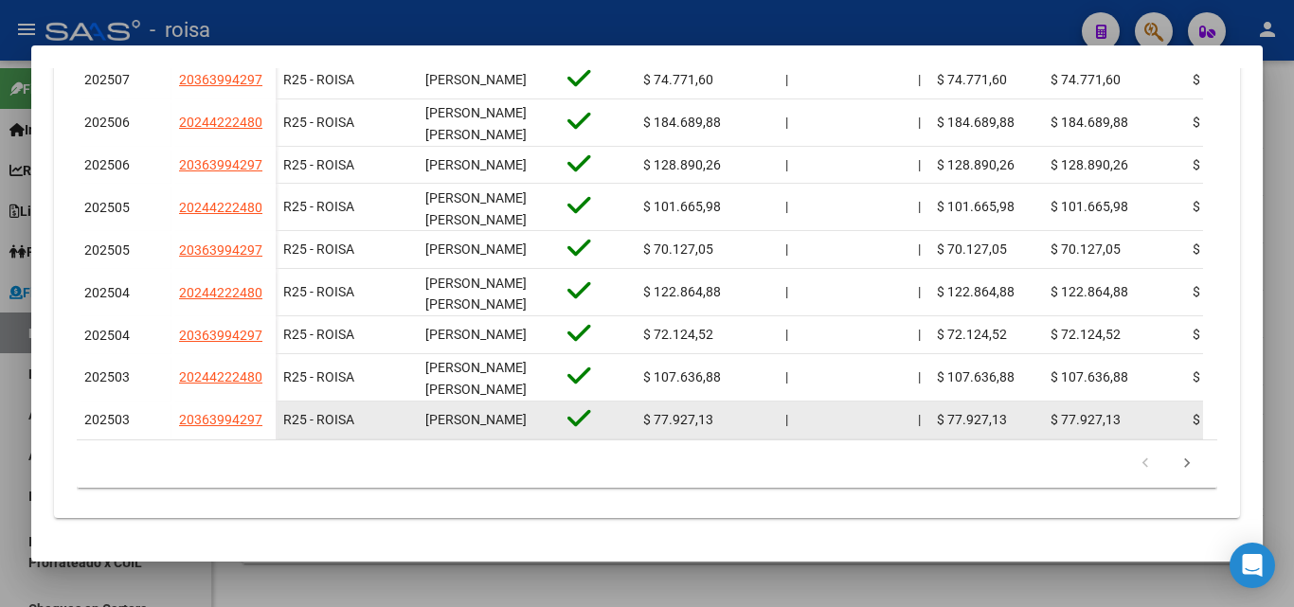
drag, startPoint x: 177, startPoint y: 405, endPoint x: 263, endPoint y: 405, distance: 86.2
click at [263, 405] on datatable-body-cell "20363994297" at bounding box center [223, 421] width 104 height 38
copy span "20363994297"
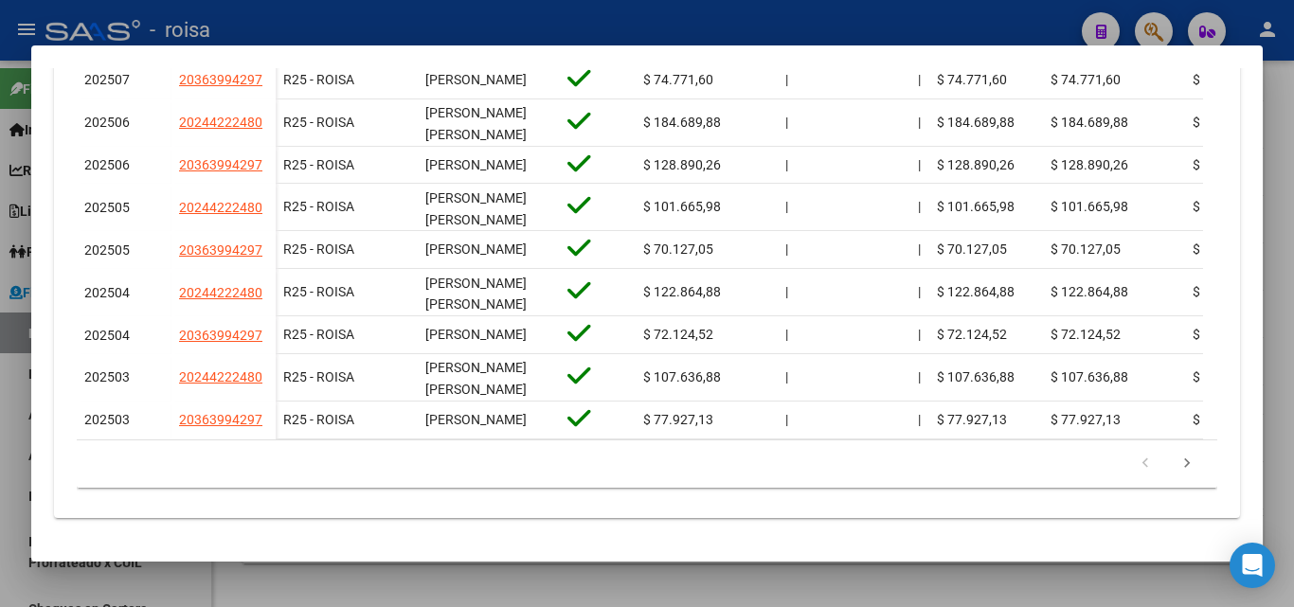
click at [9, 423] on div at bounding box center [647, 303] width 1294 height 607
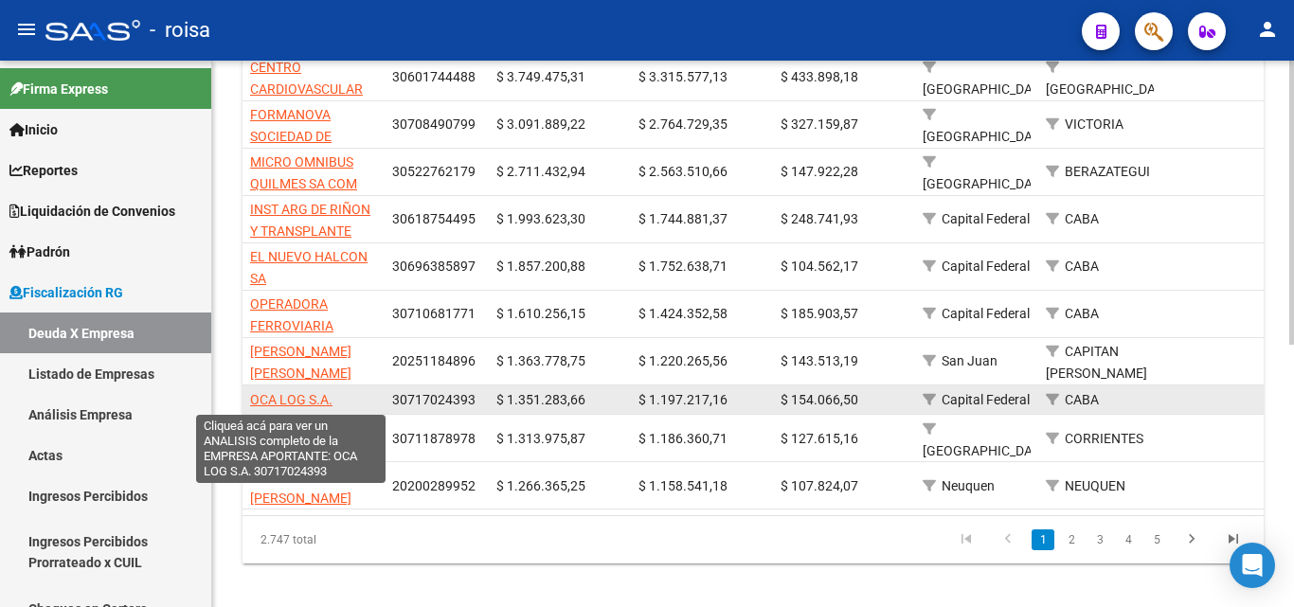
click at [280, 404] on span "OCA LOG S.A." at bounding box center [291, 399] width 82 height 15
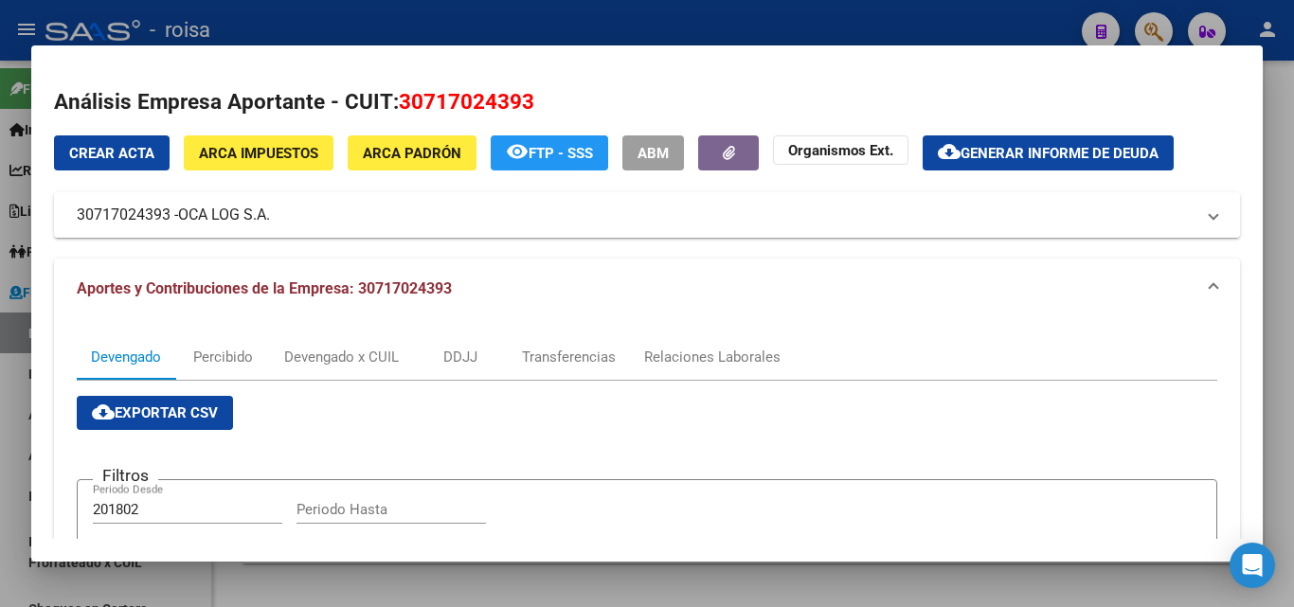
drag, startPoint x: 75, startPoint y: 219, endPoint x: 273, endPoint y: 223, distance: 198.0
click at [273, 223] on mat-expansion-panel-header "30717024393 - OCA LOG S.A." at bounding box center [647, 214] width 1186 height 45
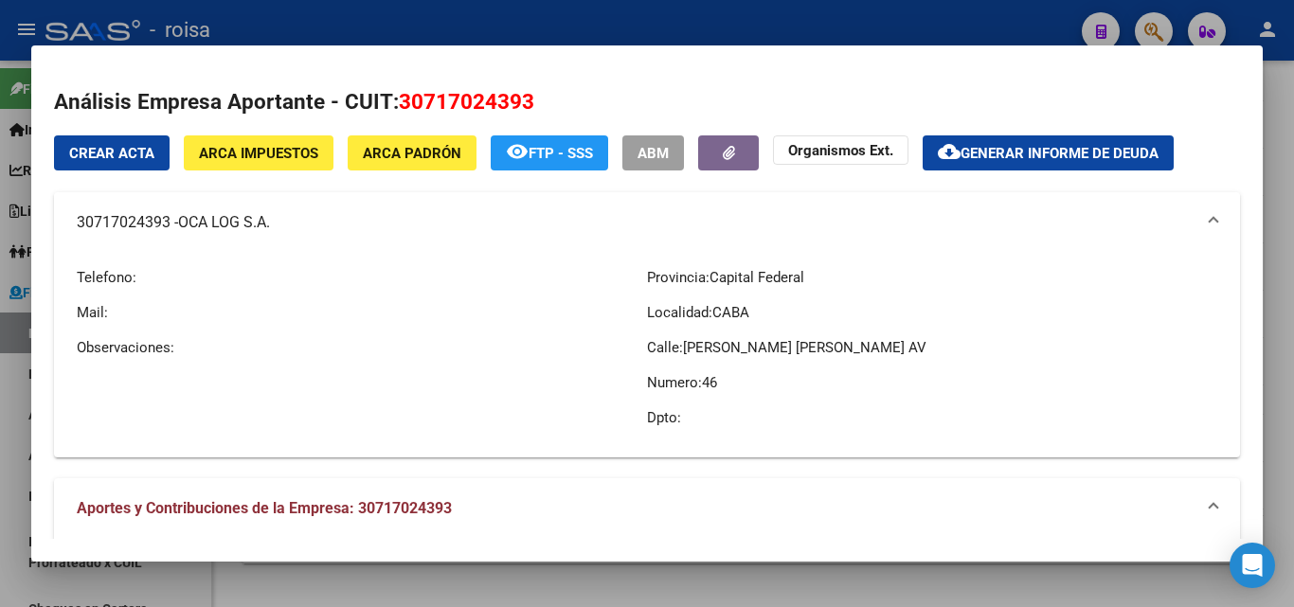
copy mat-panel-title "30717024393 - OCA LOG S.A"
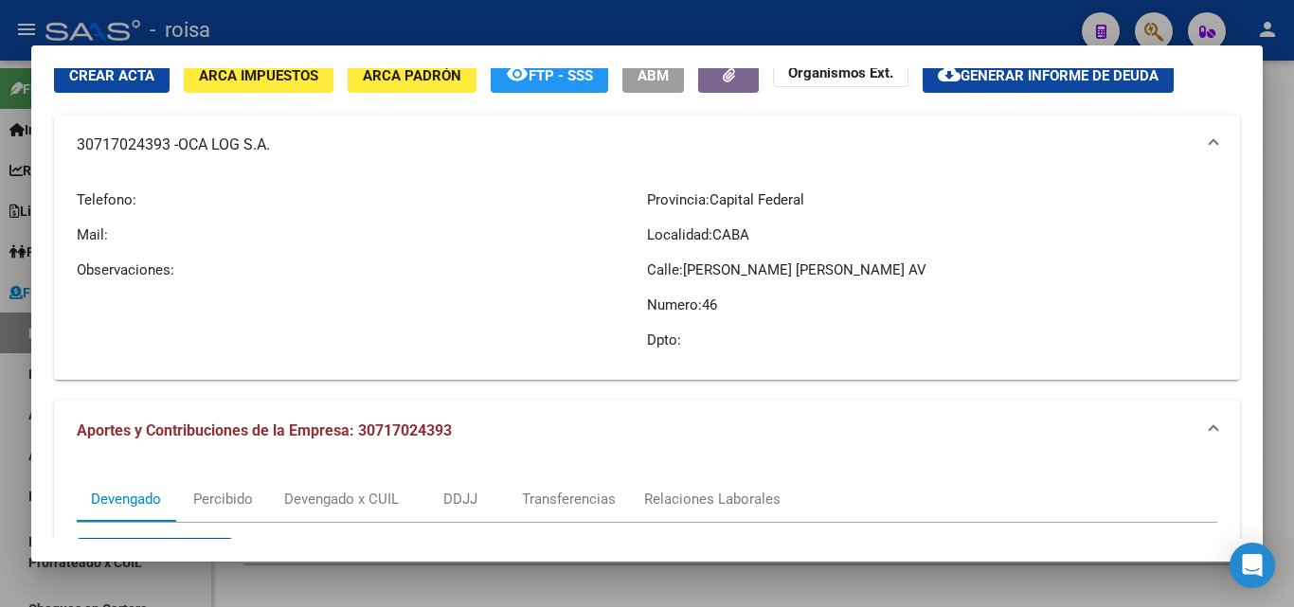
scroll to position [284, 0]
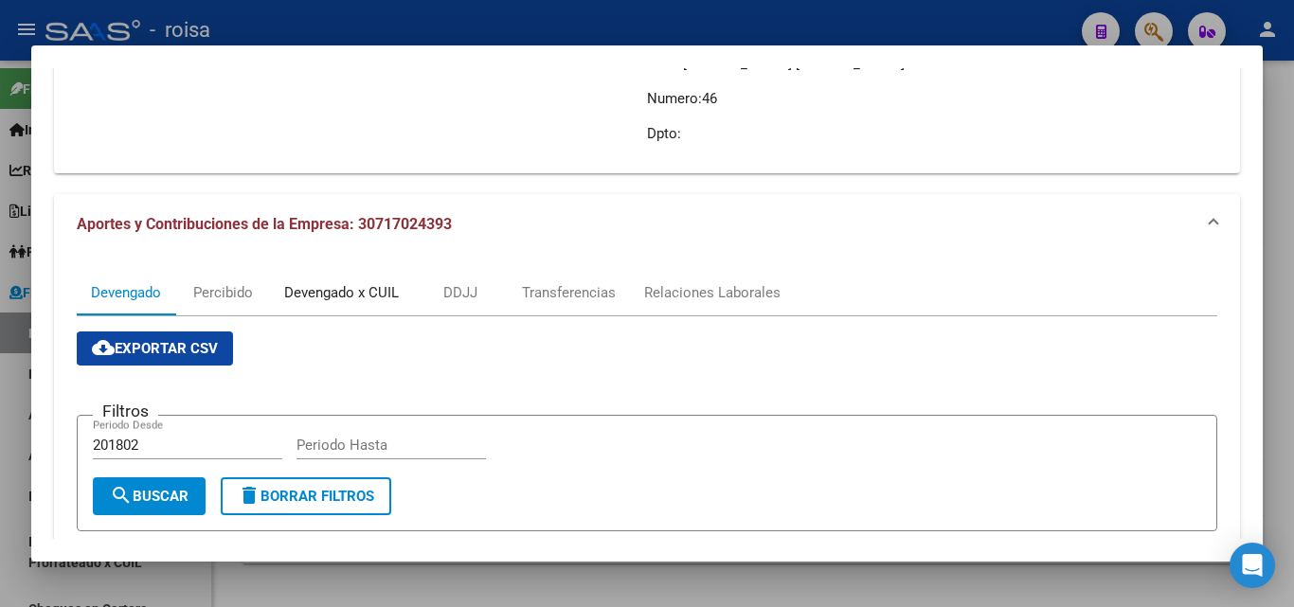
drag, startPoint x: 356, startPoint y: 286, endPoint x: 481, endPoint y: 330, distance: 132.4
click at [356, 287] on div "Devengado x CUIL" at bounding box center [341, 292] width 115 height 21
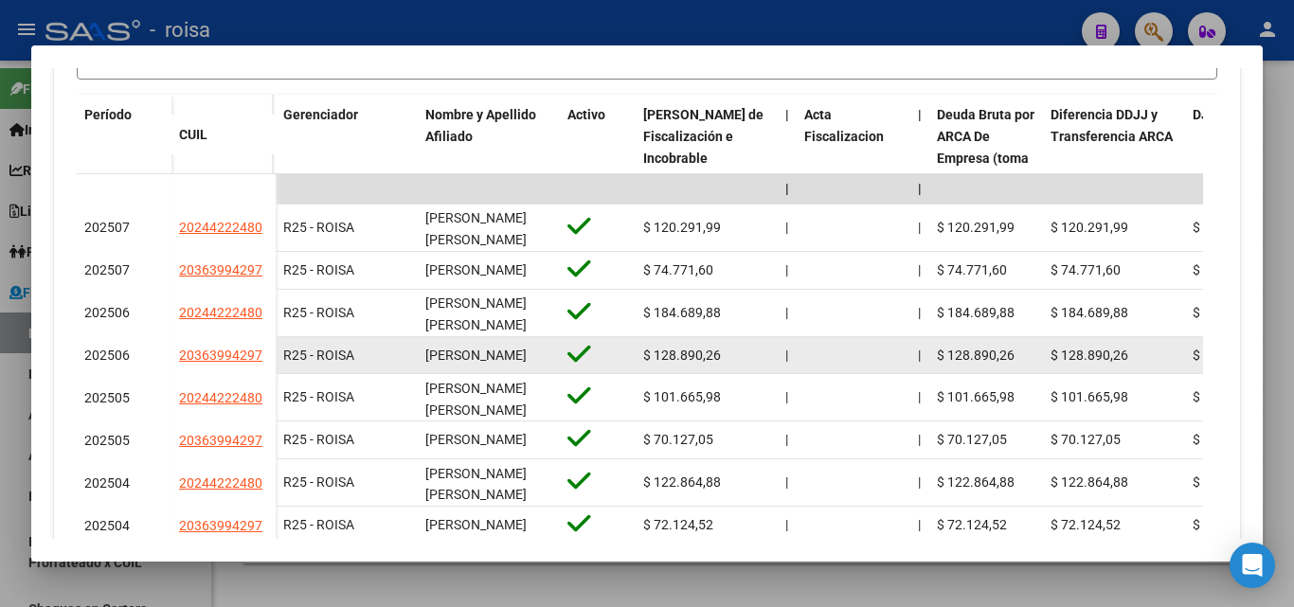
scroll to position [853, 0]
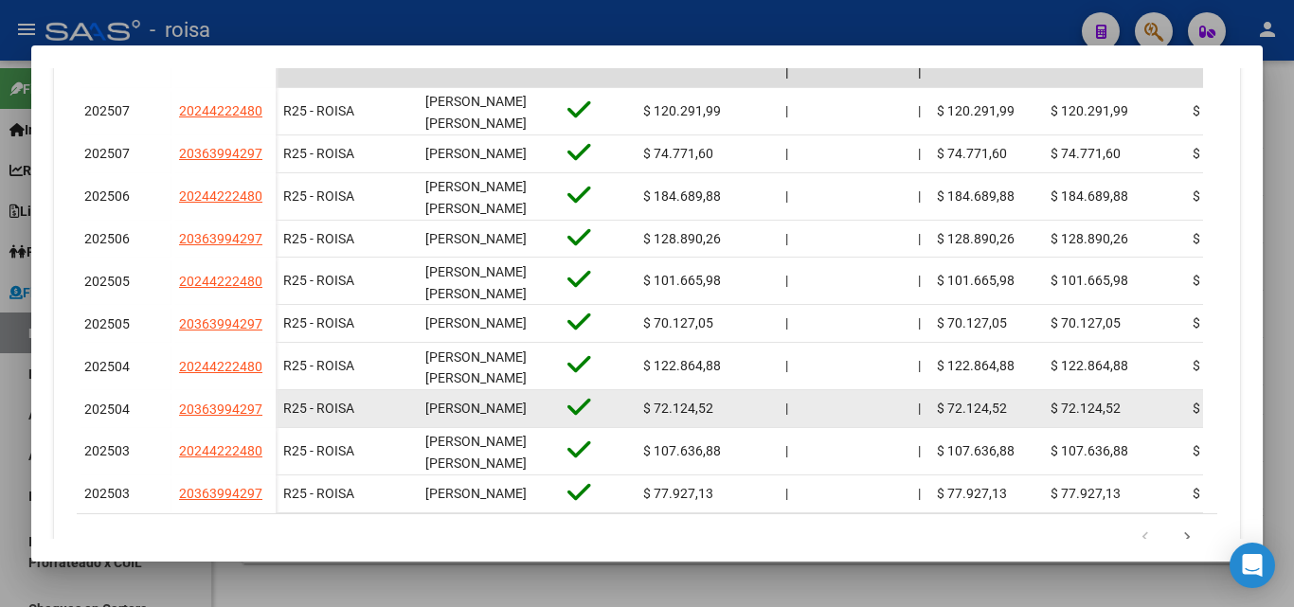
drag, startPoint x: 180, startPoint y: 413, endPoint x: 265, endPoint y: 413, distance: 85.3
click at [265, 413] on div "20363994297" at bounding box center [223, 410] width 89 height 22
copy span "20363994297"
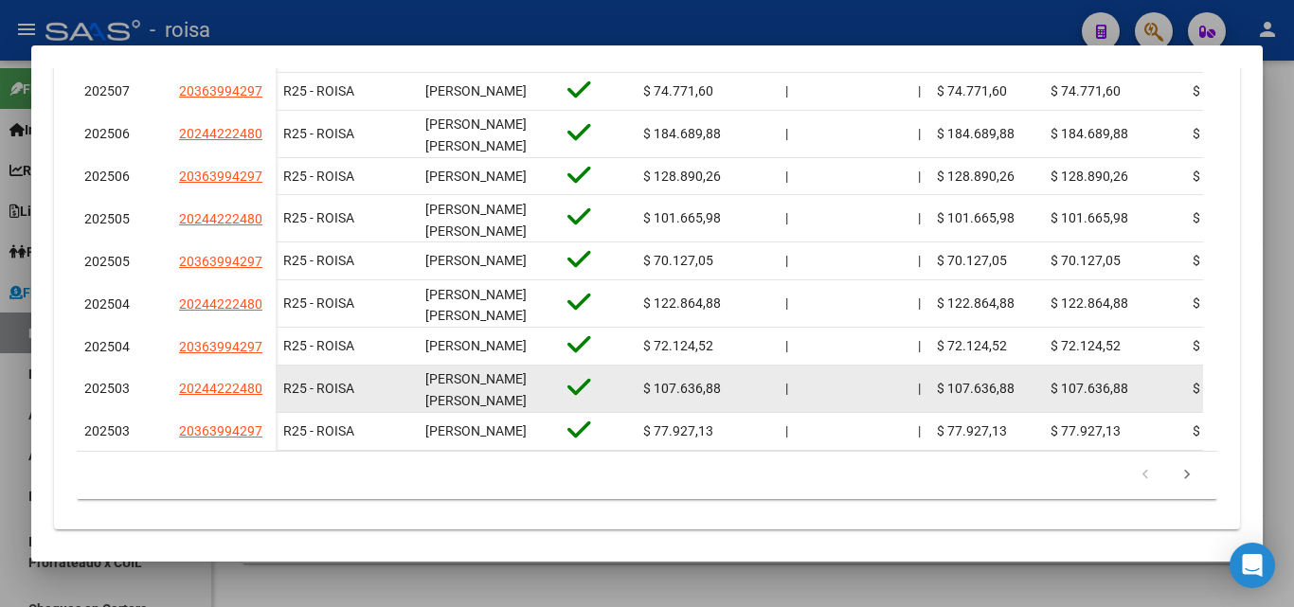
scroll to position [946, 0]
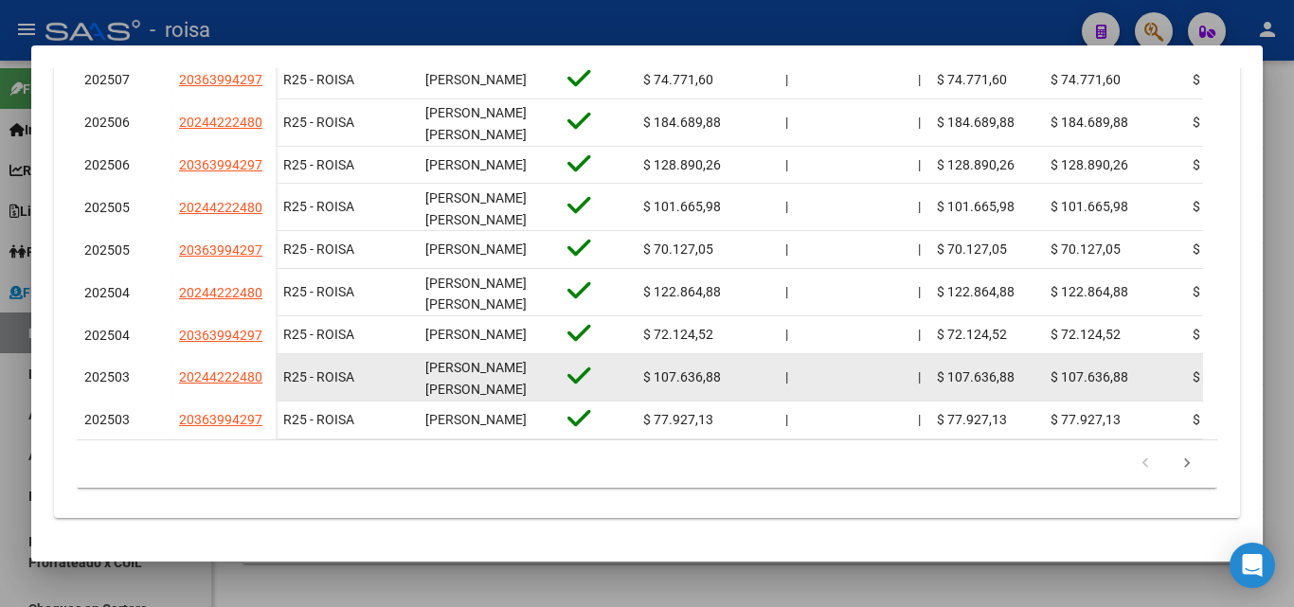
drag, startPoint x: 179, startPoint y: 360, endPoint x: 265, endPoint y: 360, distance: 86.2
click at [265, 367] on div "20244222480" at bounding box center [223, 378] width 89 height 22
copy span "20244222480"
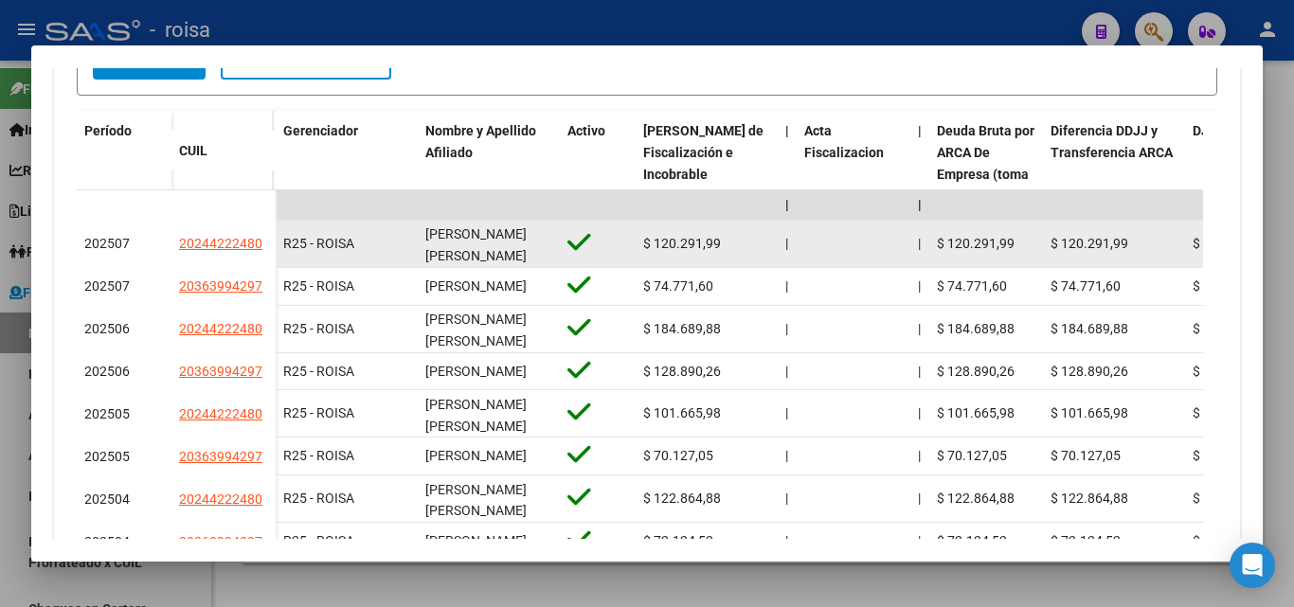
scroll to position [661, 0]
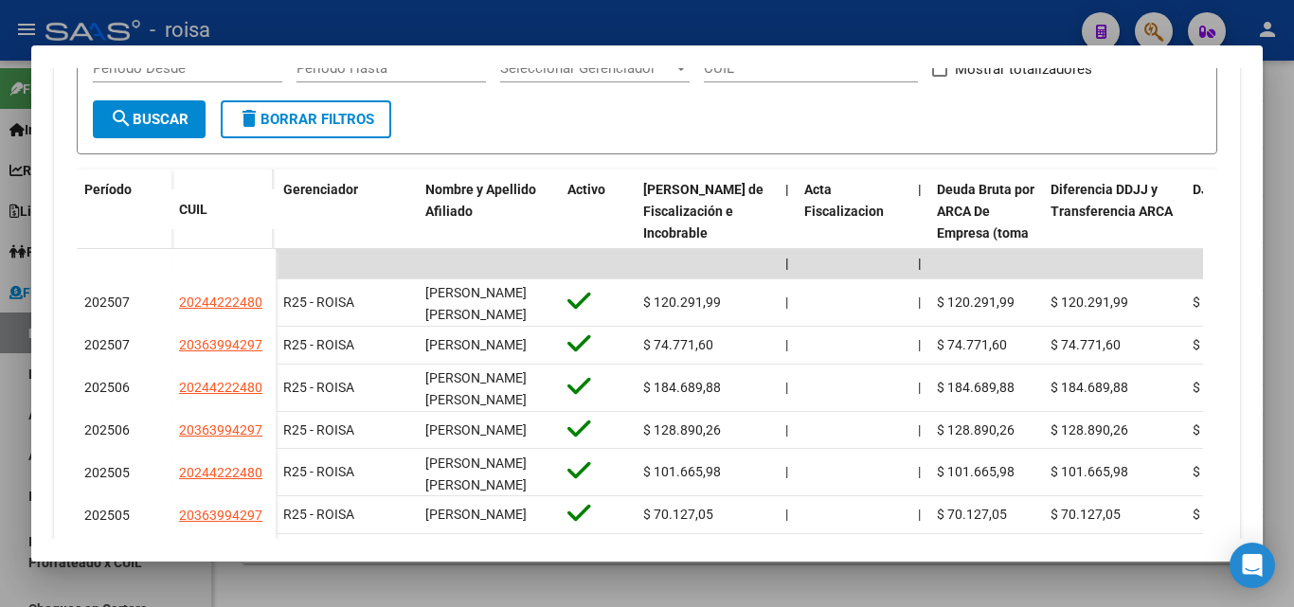
click at [3, 374] on div at bounding box center [647, 303] width 1294 height 607
